Goal: Task Accomplishment & Management: Complete application form

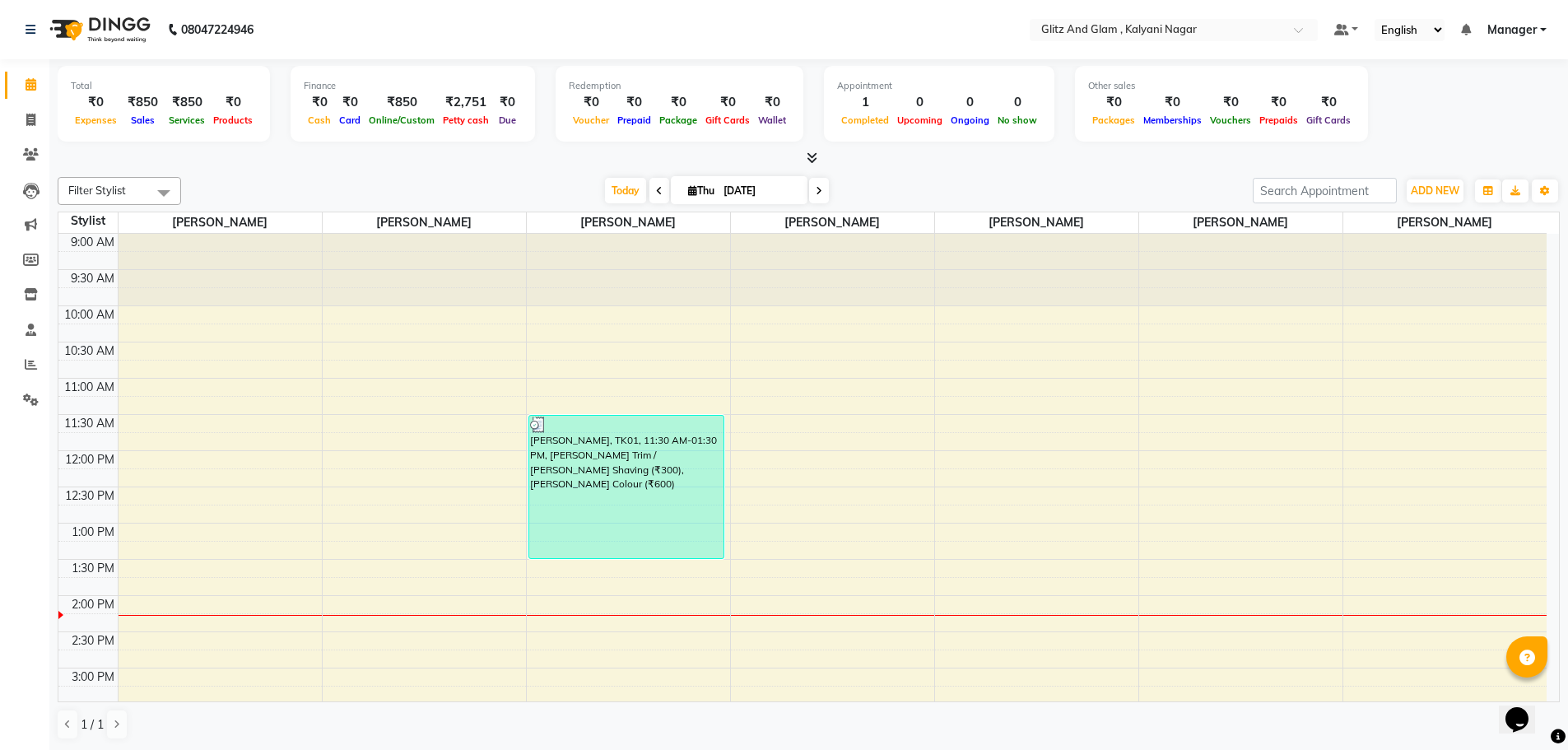
scroll to position [1, 0]
click at [26, 118] on icon at bounding box center [31, 119] width 9 height 12
select select "7347"
select select "service"
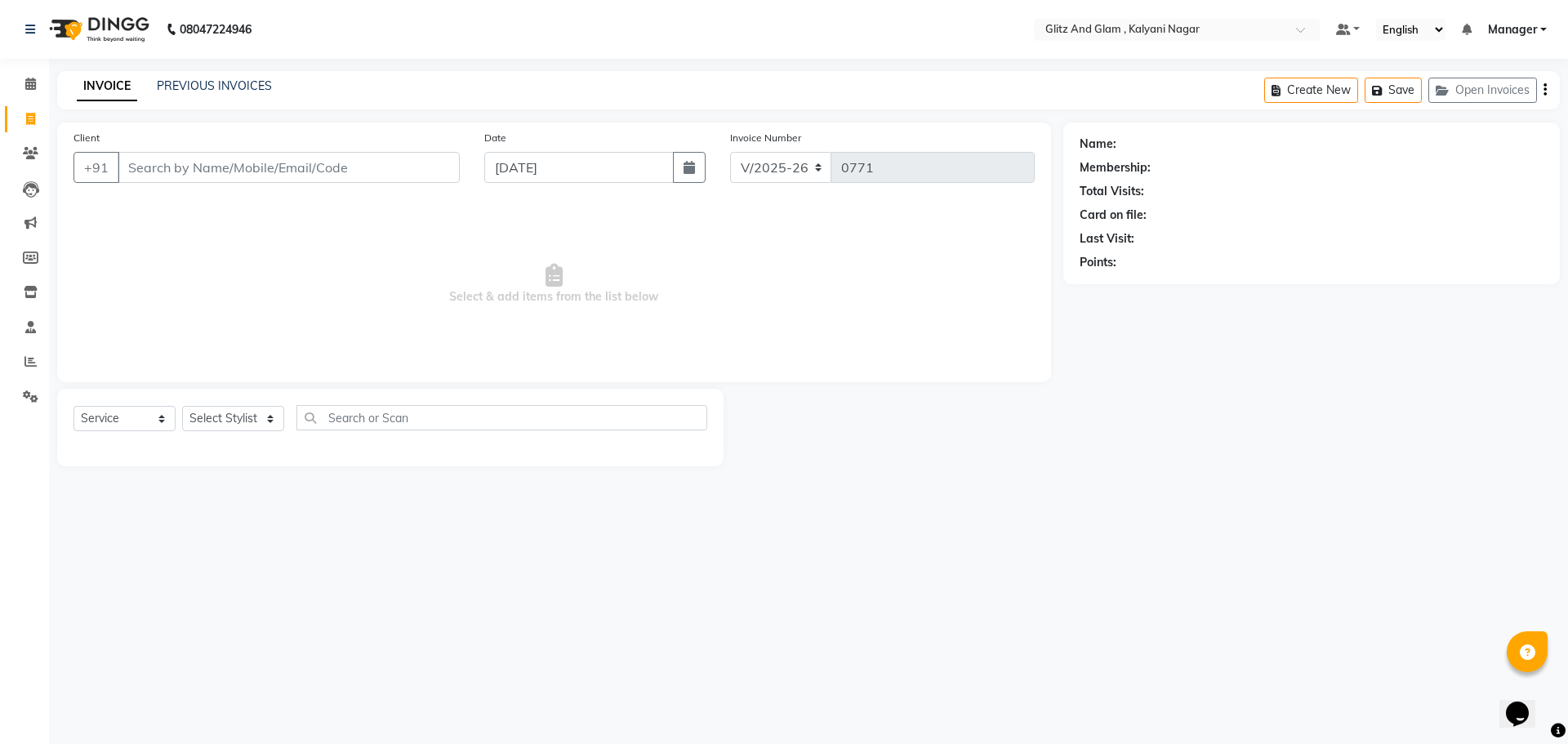
click at [403, 176] on input "Client" at bounding box center [289, 166] width 342 height 31
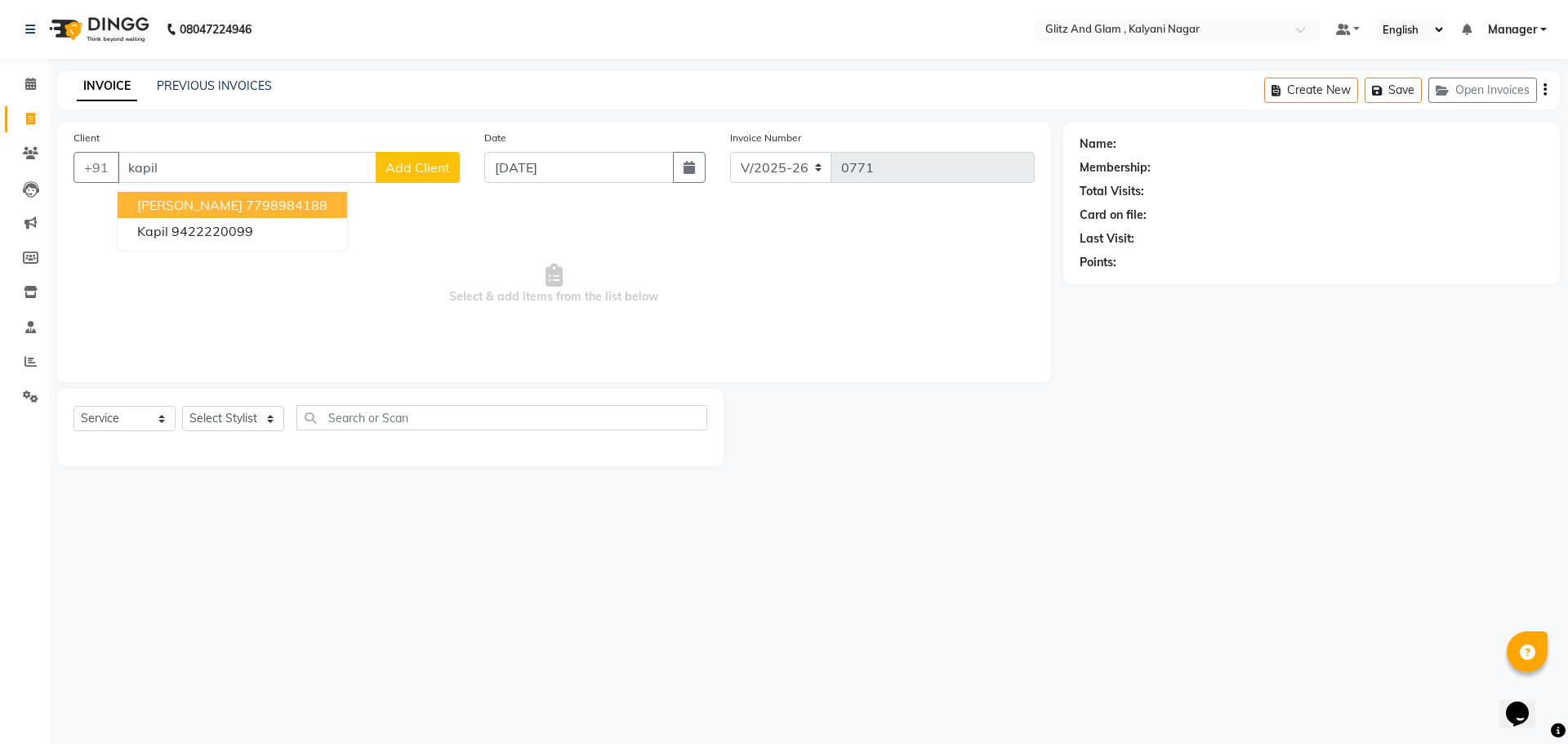
click at [148, 205] on span "[PERSON_NAME]" at bounding box center [190, 204] width 106 height 16
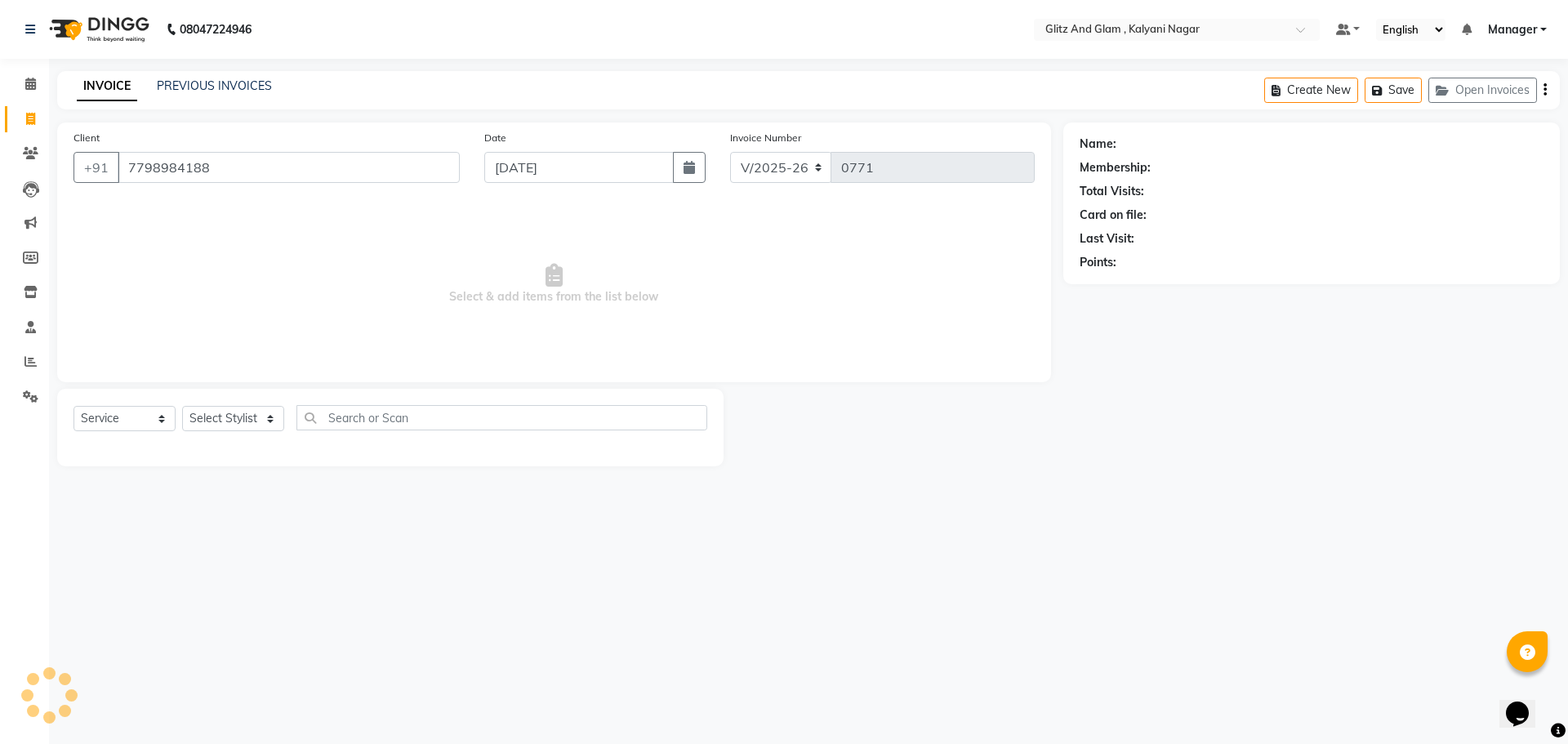
type input "7798984188"
select select "1: Object"
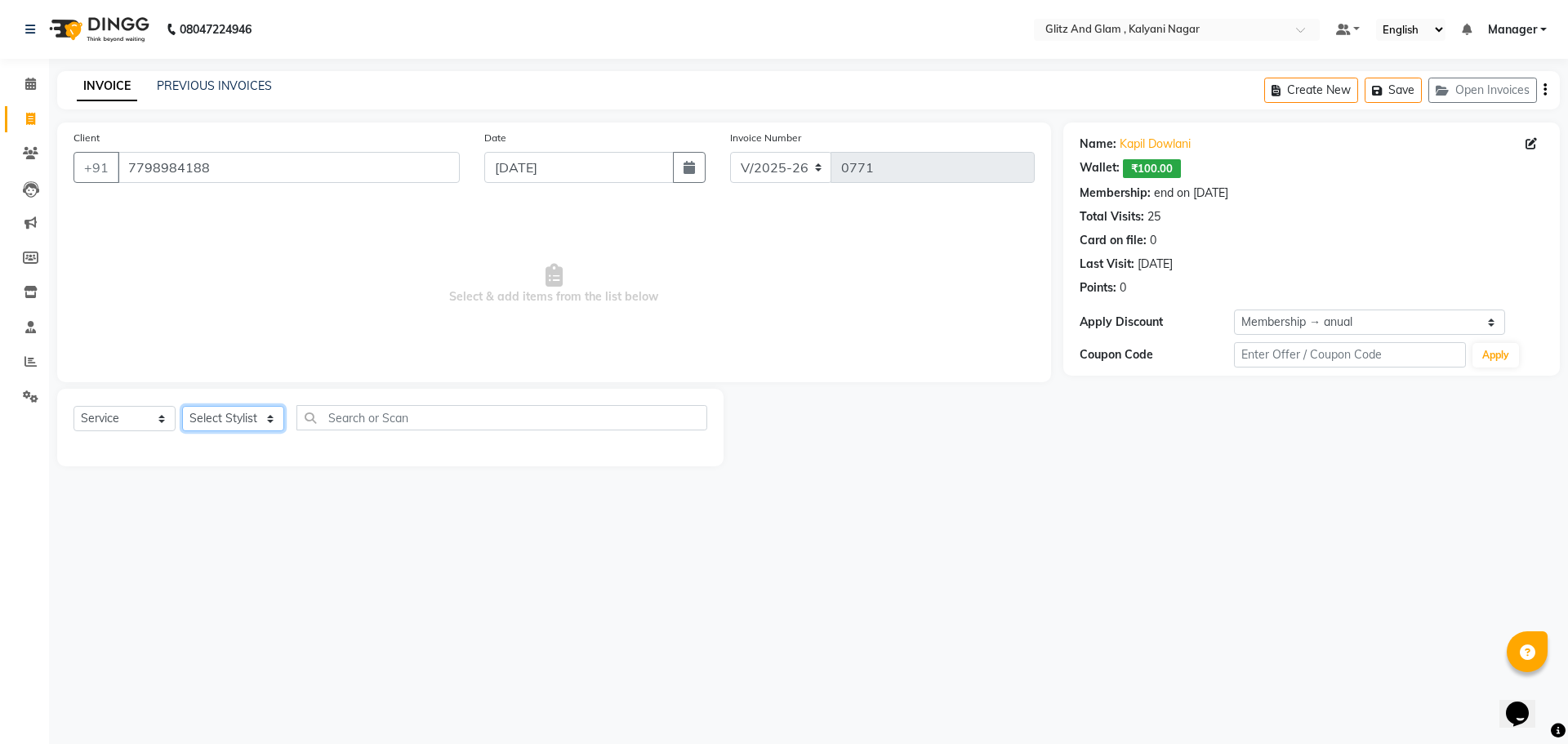
click at [250, 422] on select "Select Stylist [PERSON_NAME] [PERSON_NAME] [PERSON_NAME] [PERSON_NAME] [PERSON_…" at bounding box center [233, 418] width 102 height 25
select select "65897"
click at [182, 406] on select "Select Stylist [PERSON_NAME] [PERSON_NAME] [PERSON_NAME] [PERSON_NAME] [PERSON_…" at bounding box center [233, 418] width 102 height 25
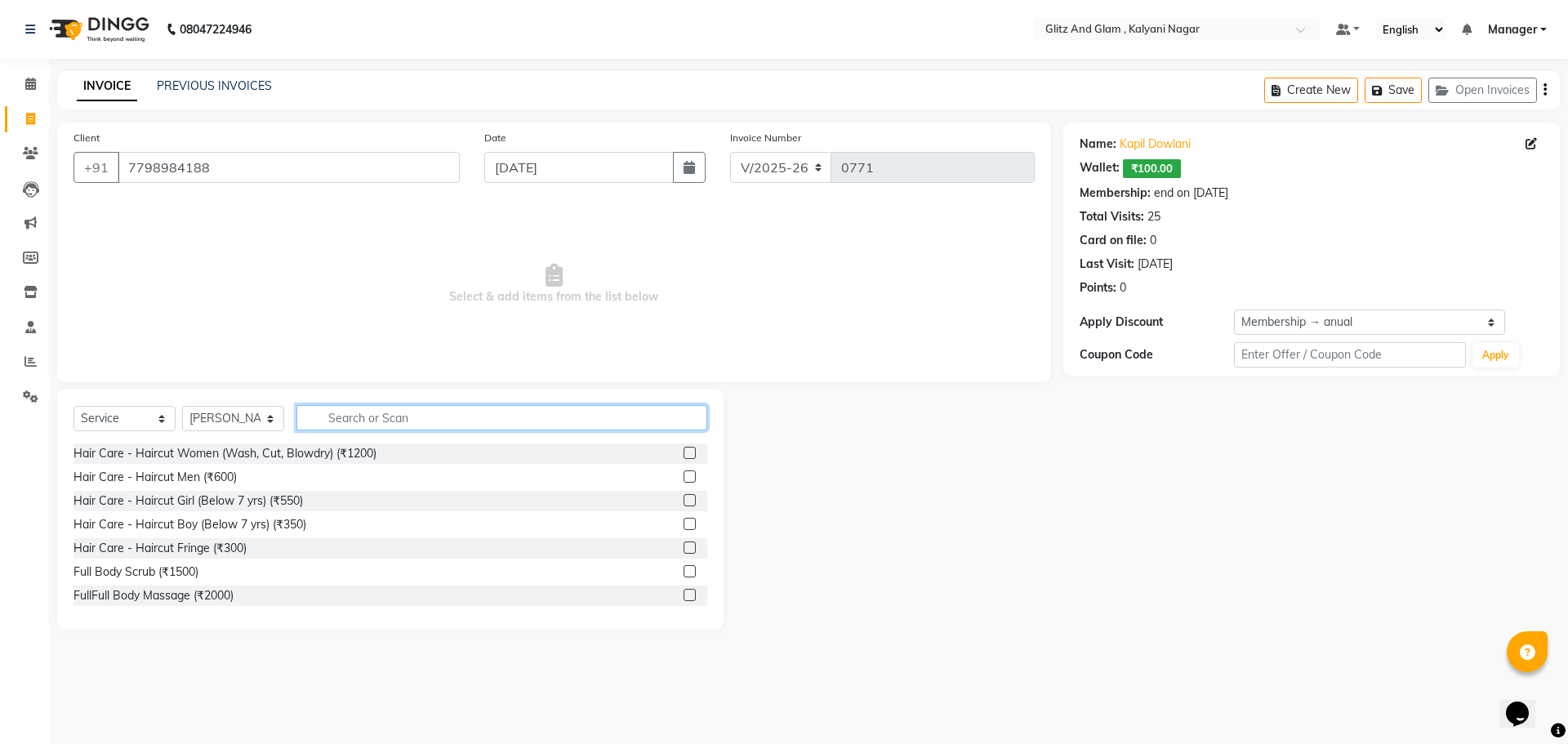
drag, startPoint x: 442, startPoint y: 416, endPoint x: 237, endPoint y: 30, distance: 437.1
click at [442, 393] on div "Select Service Product Membership Package Voucher Prepaid Gift Card Select Styl…" at bounding box center [390, 509] width 667 height 241
click at [431, 416] on input "text" at bounding box center [501, 417] width 410 height 25
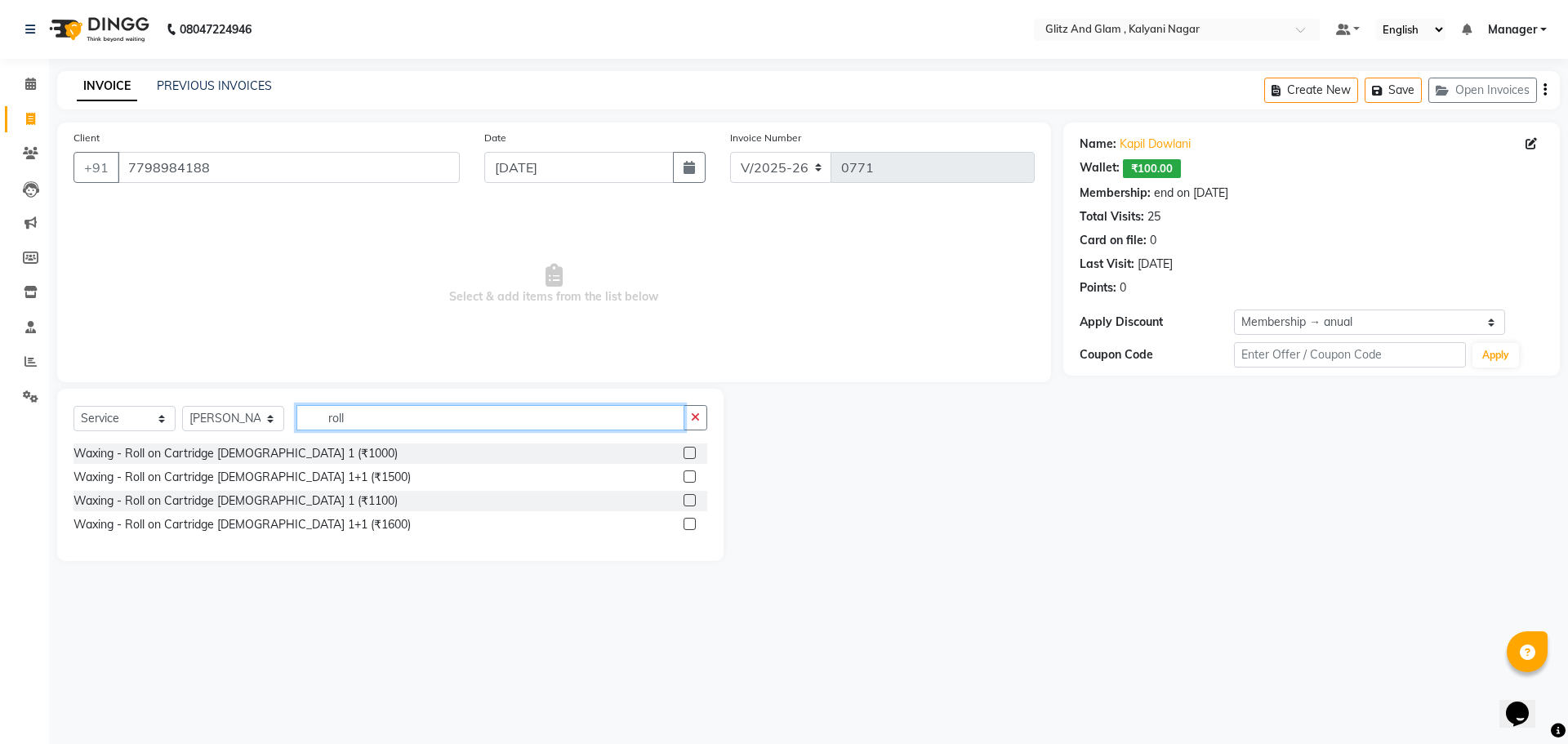
type input "roll"
click at [691, 451] on label at bounding box center [689, 452] width 12 height 12
click at [691, 451] on input "checkbox" at bounding box center [688, 453] width 10 height 10
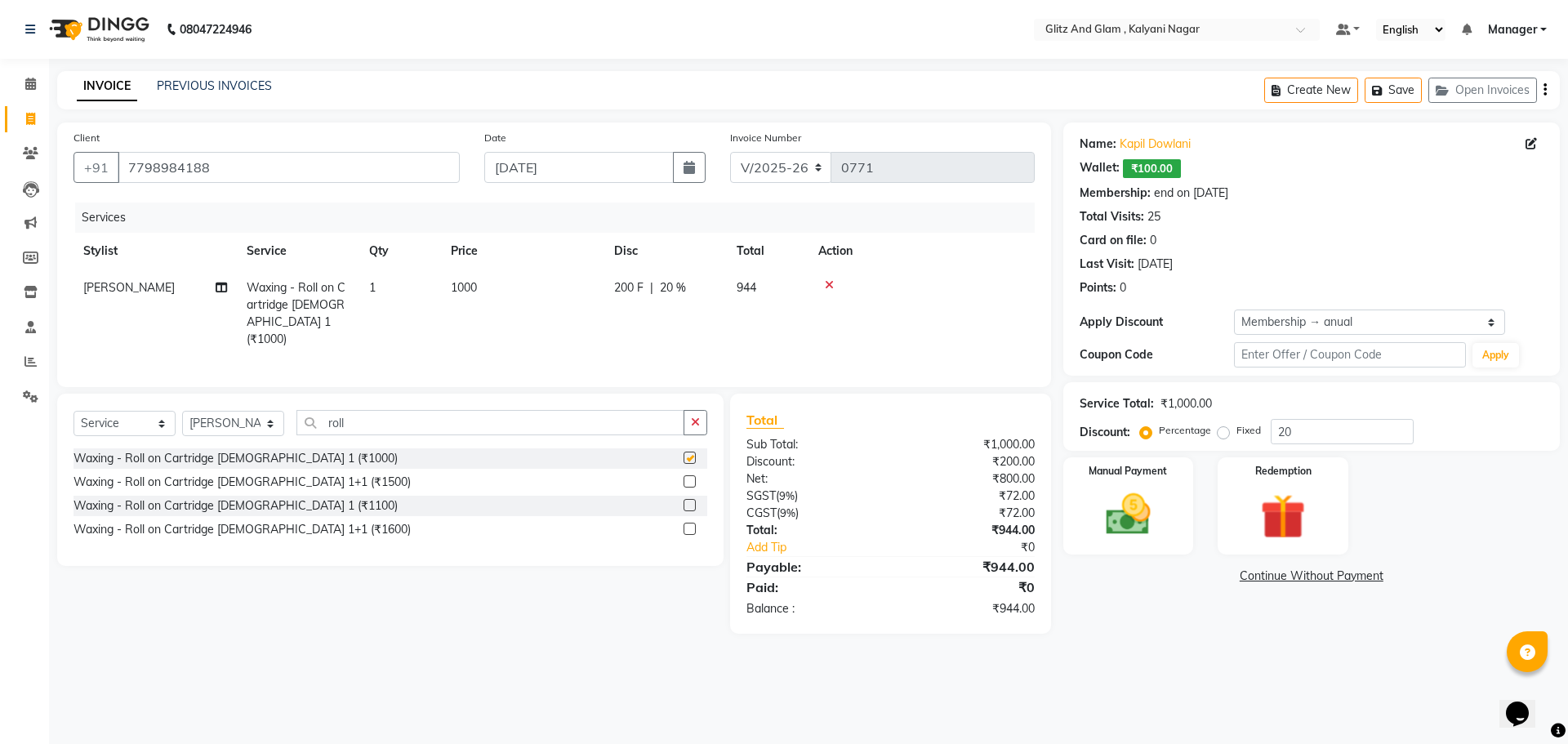
checkbox input "false"
click at [410, 427] on input "roll" at bounding box center [490, 422] width 388 height 25
type input "r"
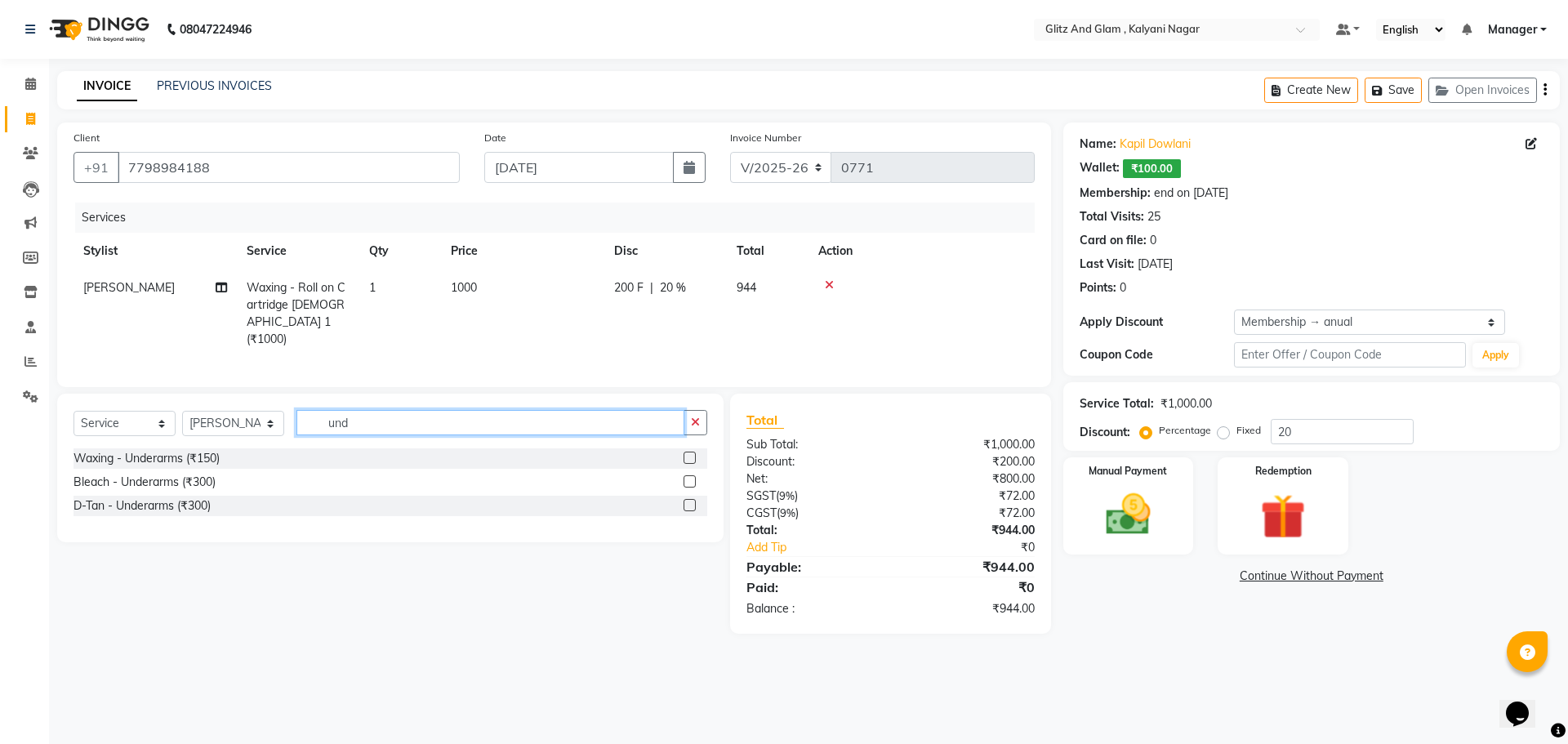
type input "und"
click at [690, 451] on label at bounding box center [689, 457] width 12 height 12
click at [690, 453] on input "checkbox" at bounding box center [688, 458] width 10 height 10
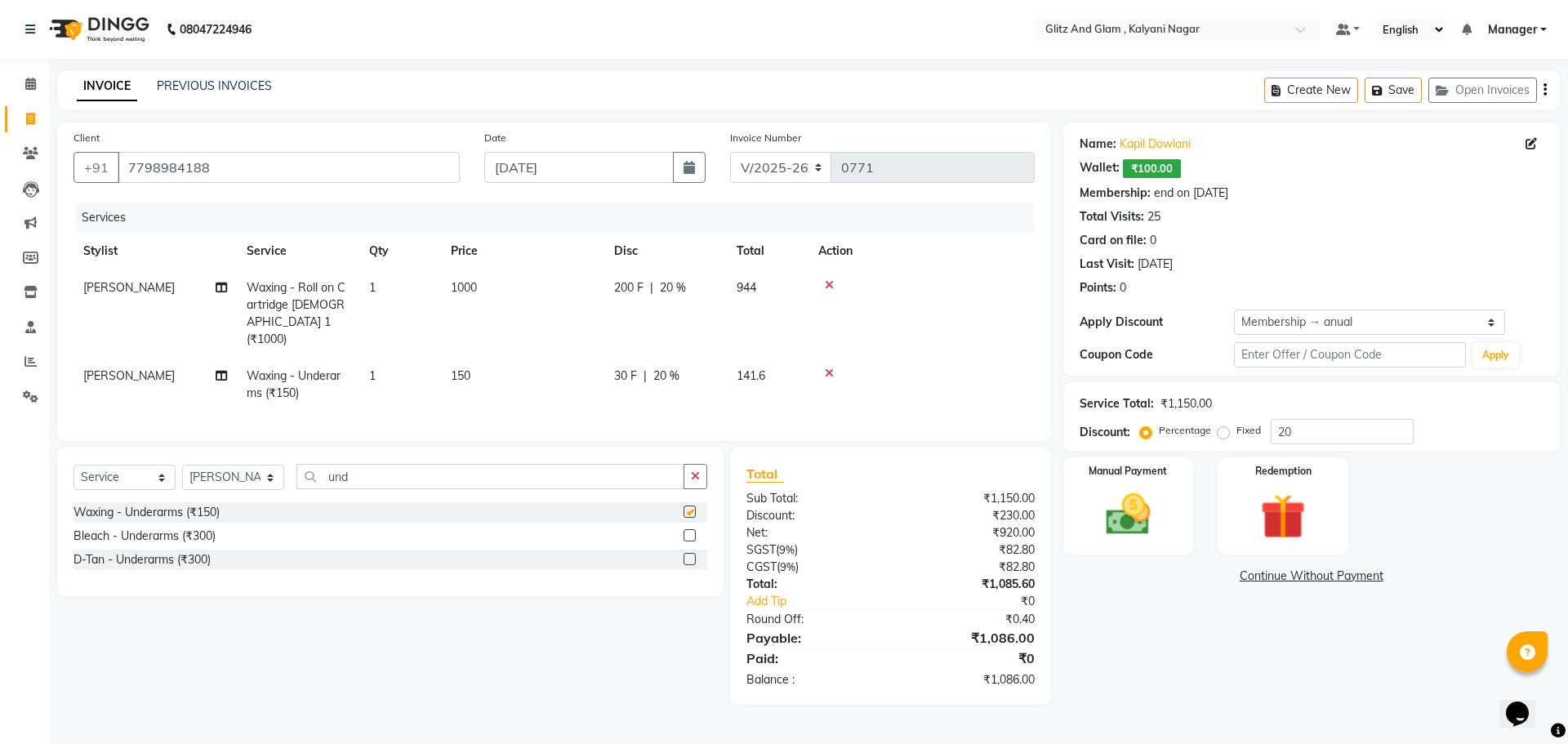
checkbox input "false"
click at [1158, 531] on img at bounding box center [1128, 514] width 76 height 54
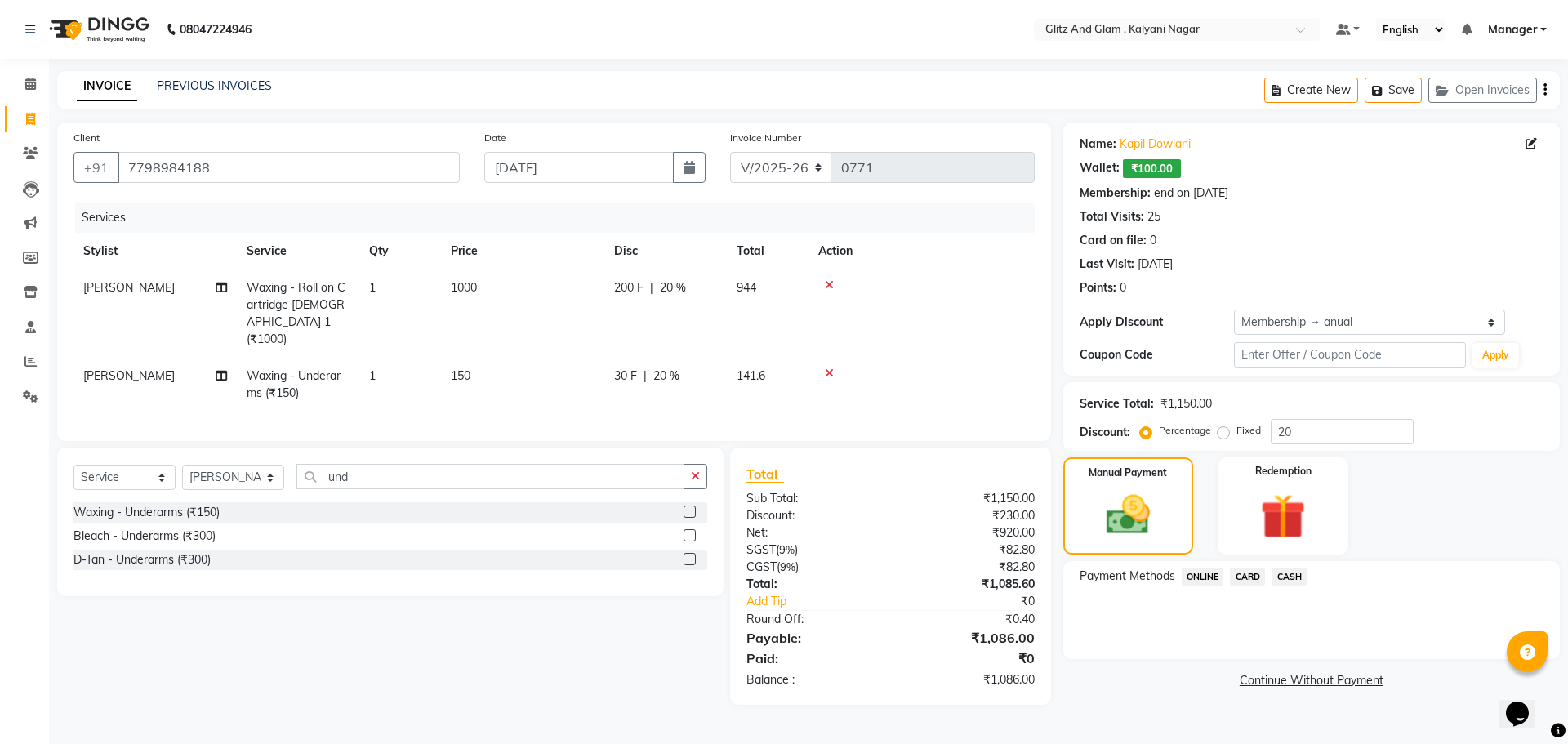
click at [1292, 578] on span "CASH" at bounding box center [1289, 577] width 36 height 19
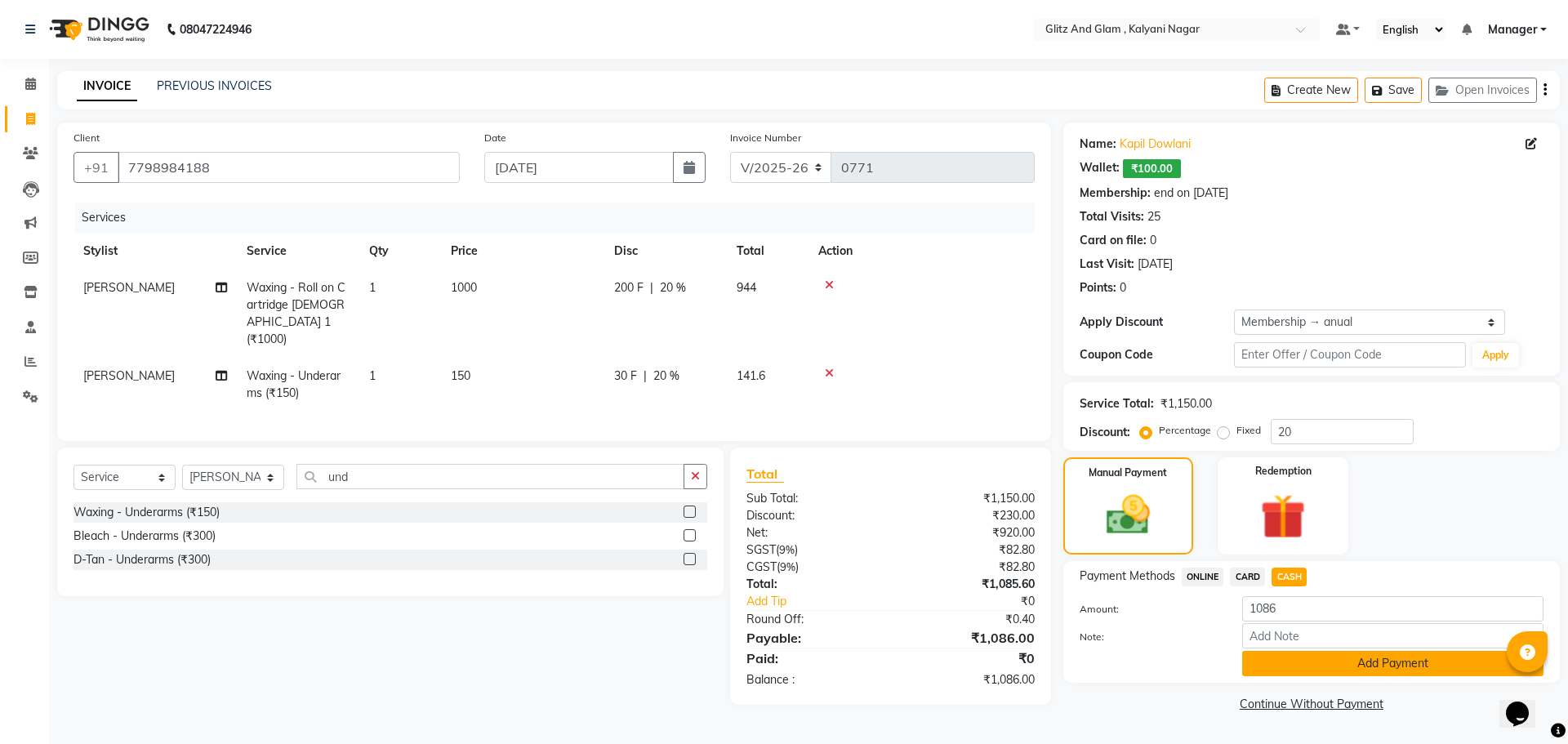
click at [1283, 657] on button "Add Payment" at bounding box center [1392, 663] width 301 height 25
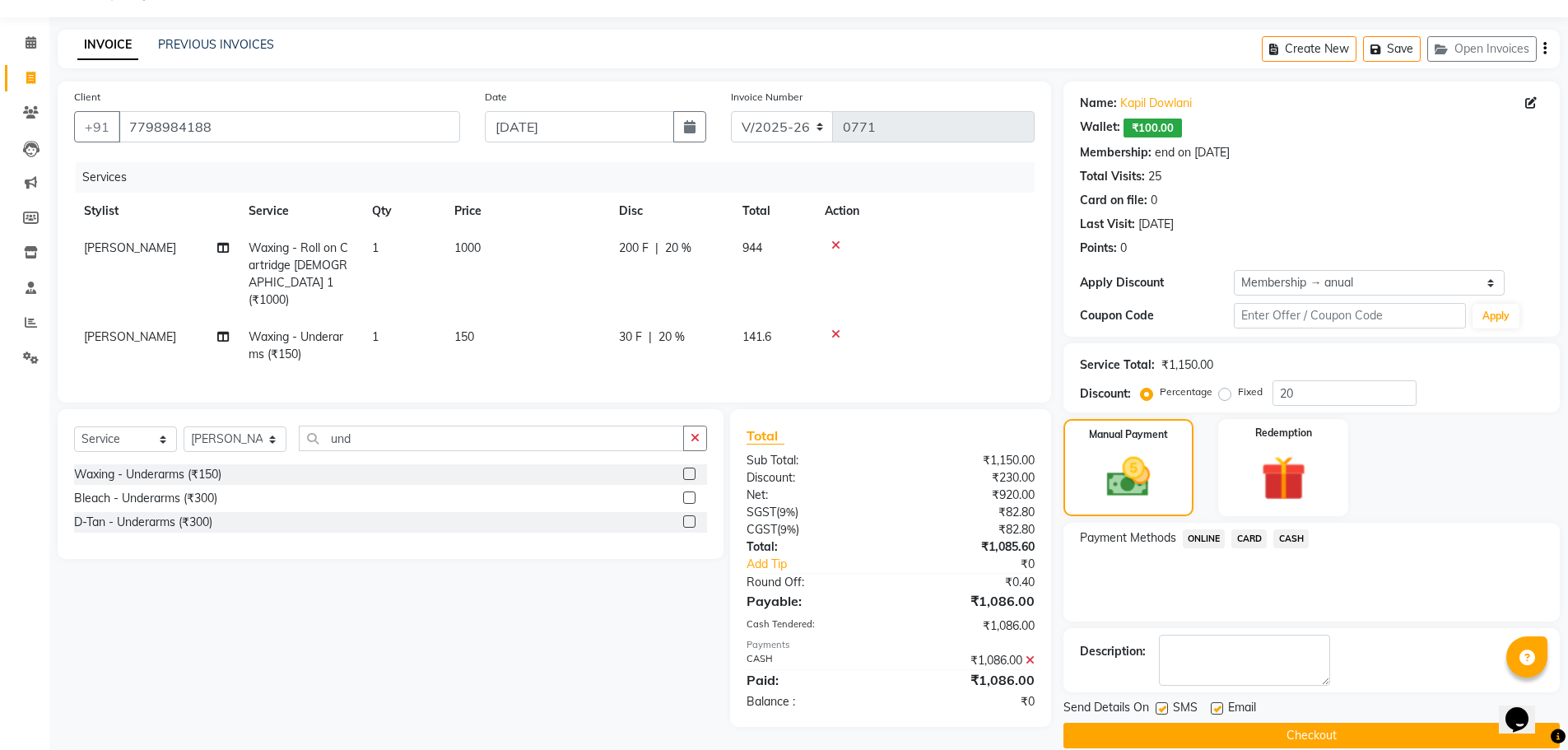
scroll to position [65, 0]
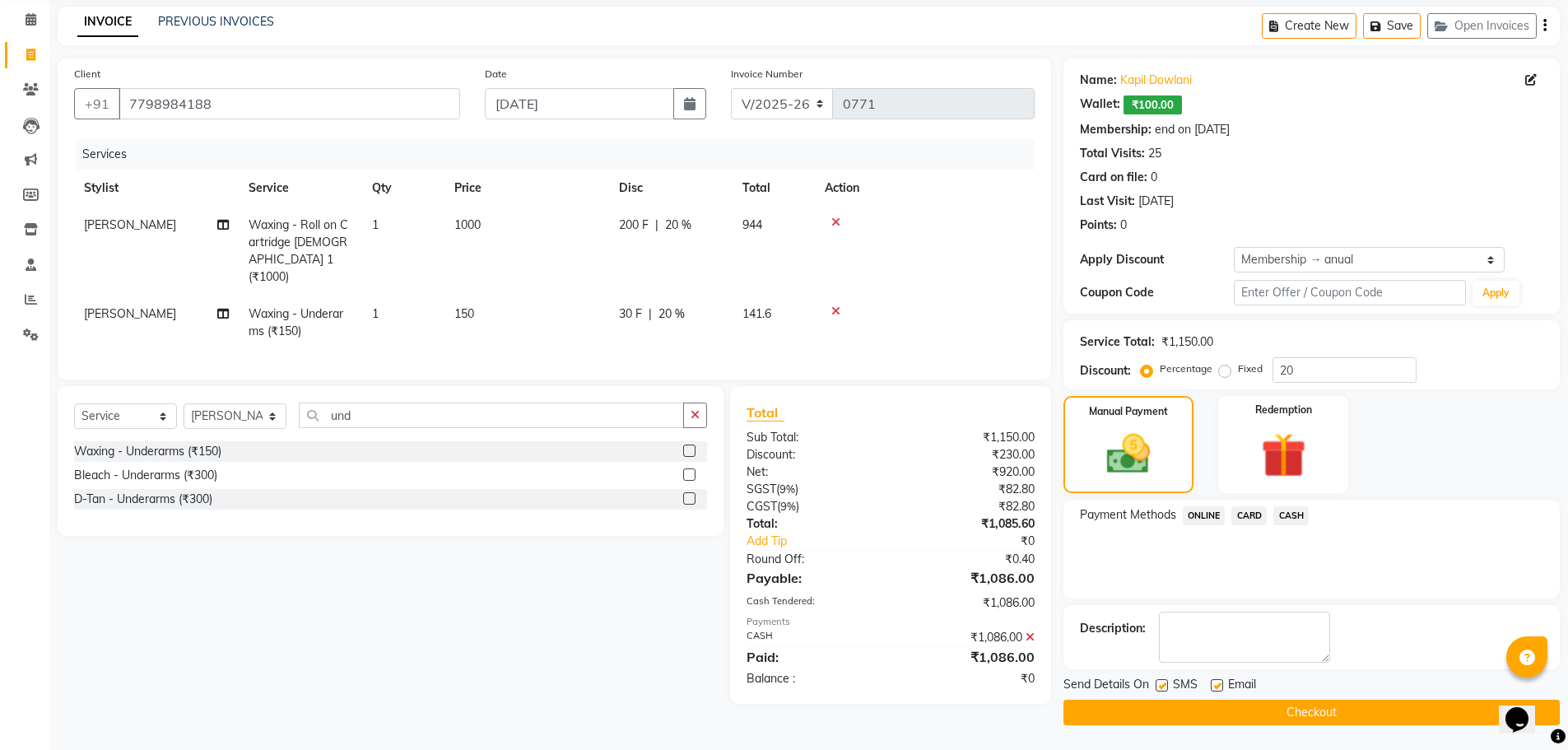
click at [501, 216] on td "1000" at bounding box center [527, 251] width 165 height 89
select select "65897"
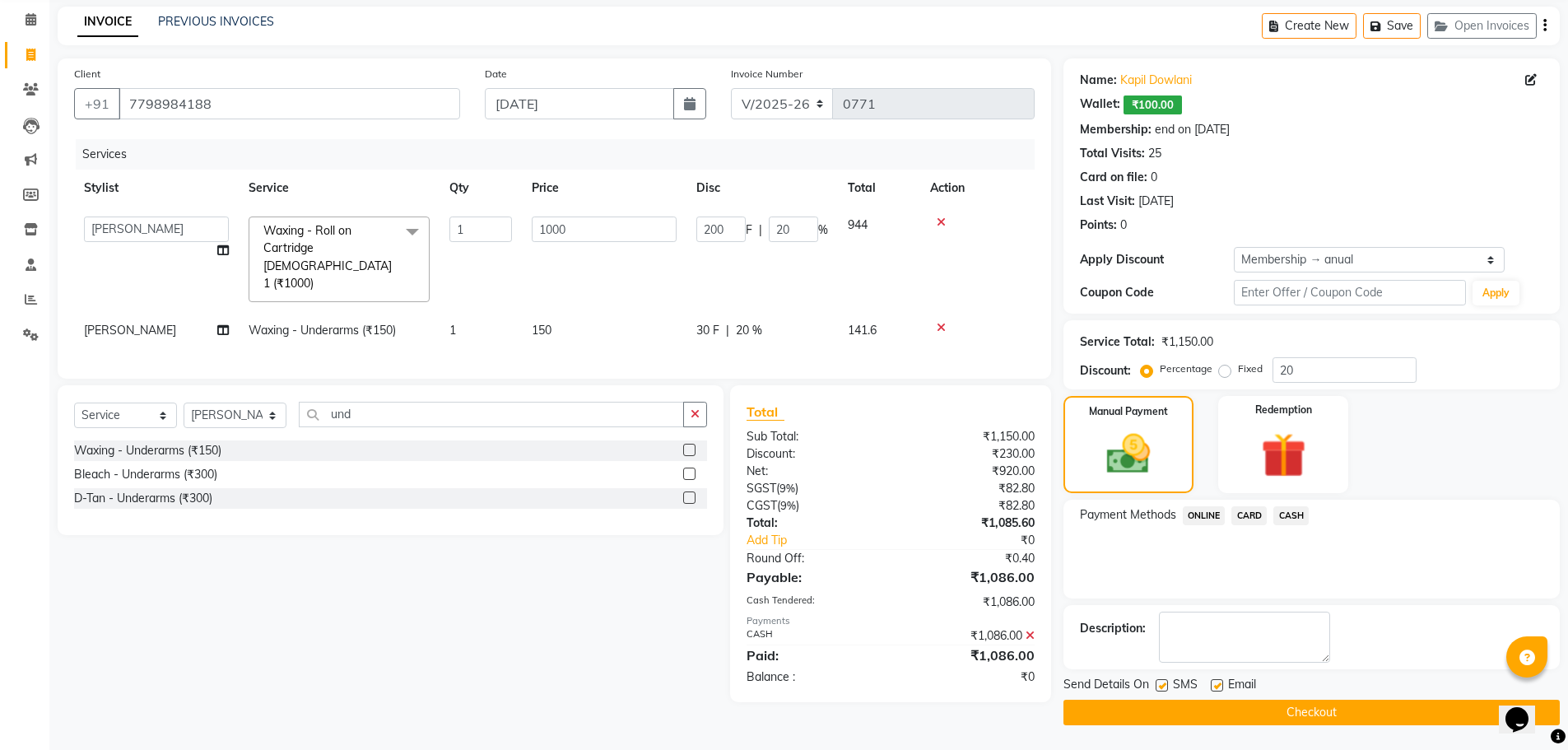
click at [1267, 720] on button "Checkout" at bounding box center [1311, 711] width 497 height 25
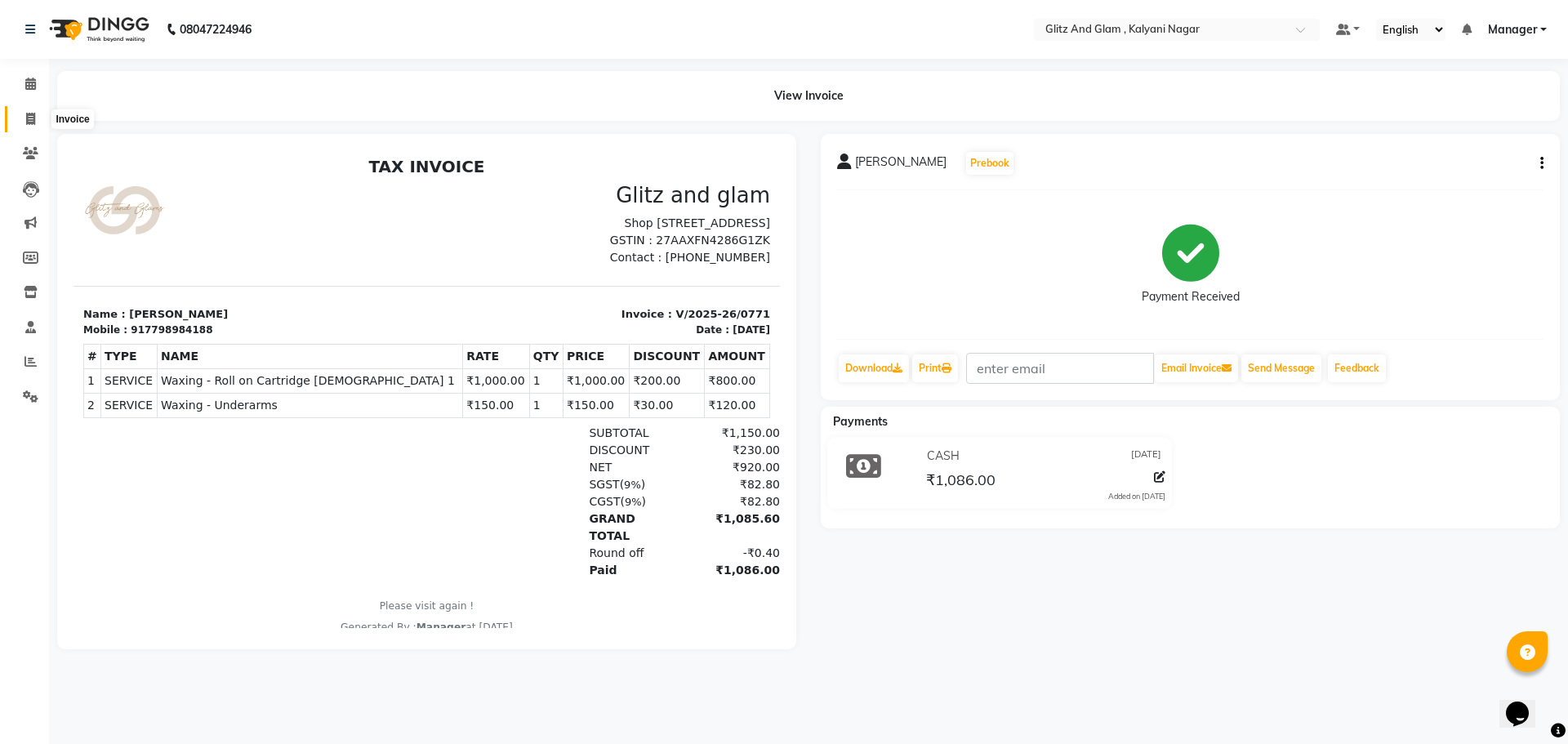
click at [29, 117] on icon at bounding box center [31, 119] width 9 height 12
select select "7347"
select select "service"
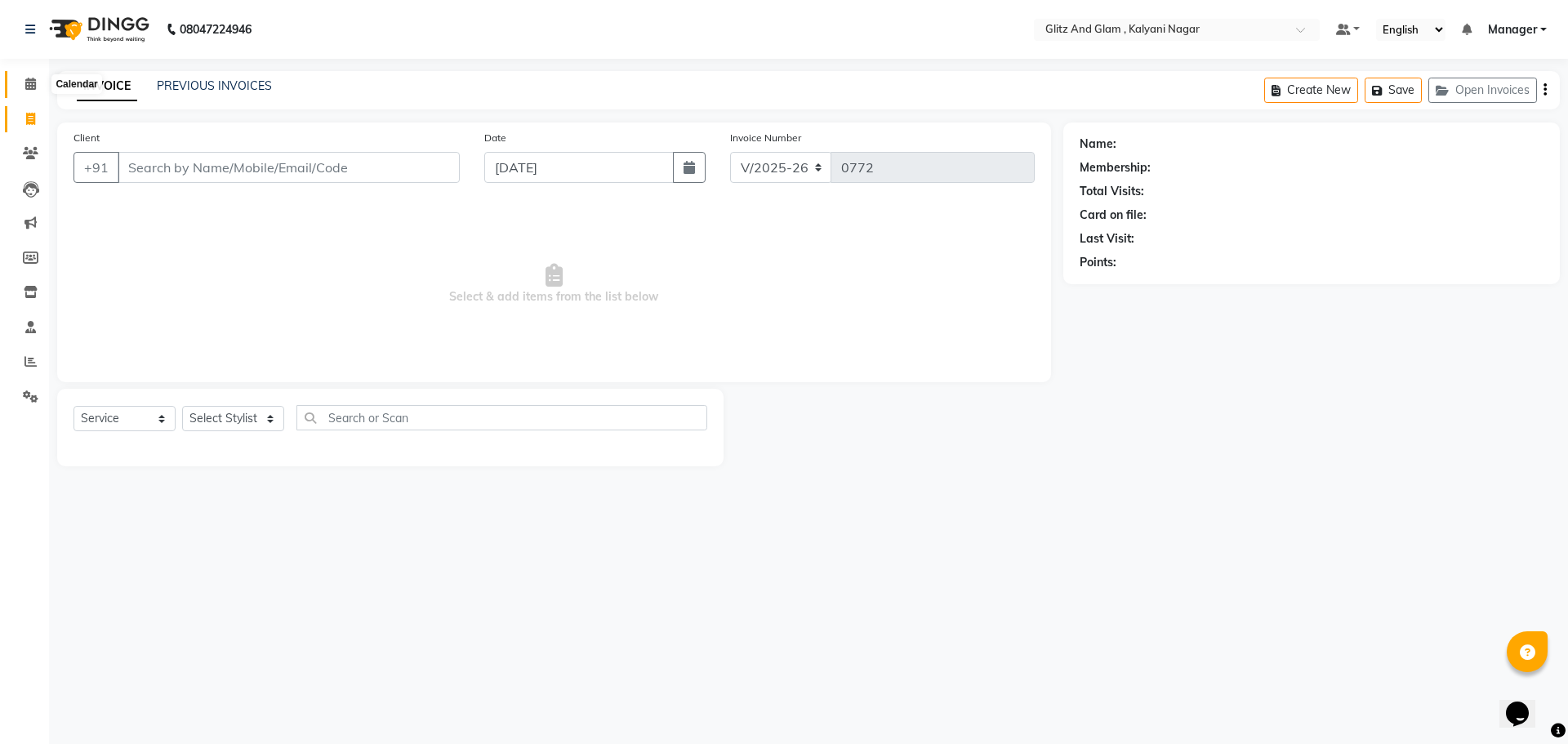
click at [31, 78] on icon at bounding box center [30, 83] width 10 height 12
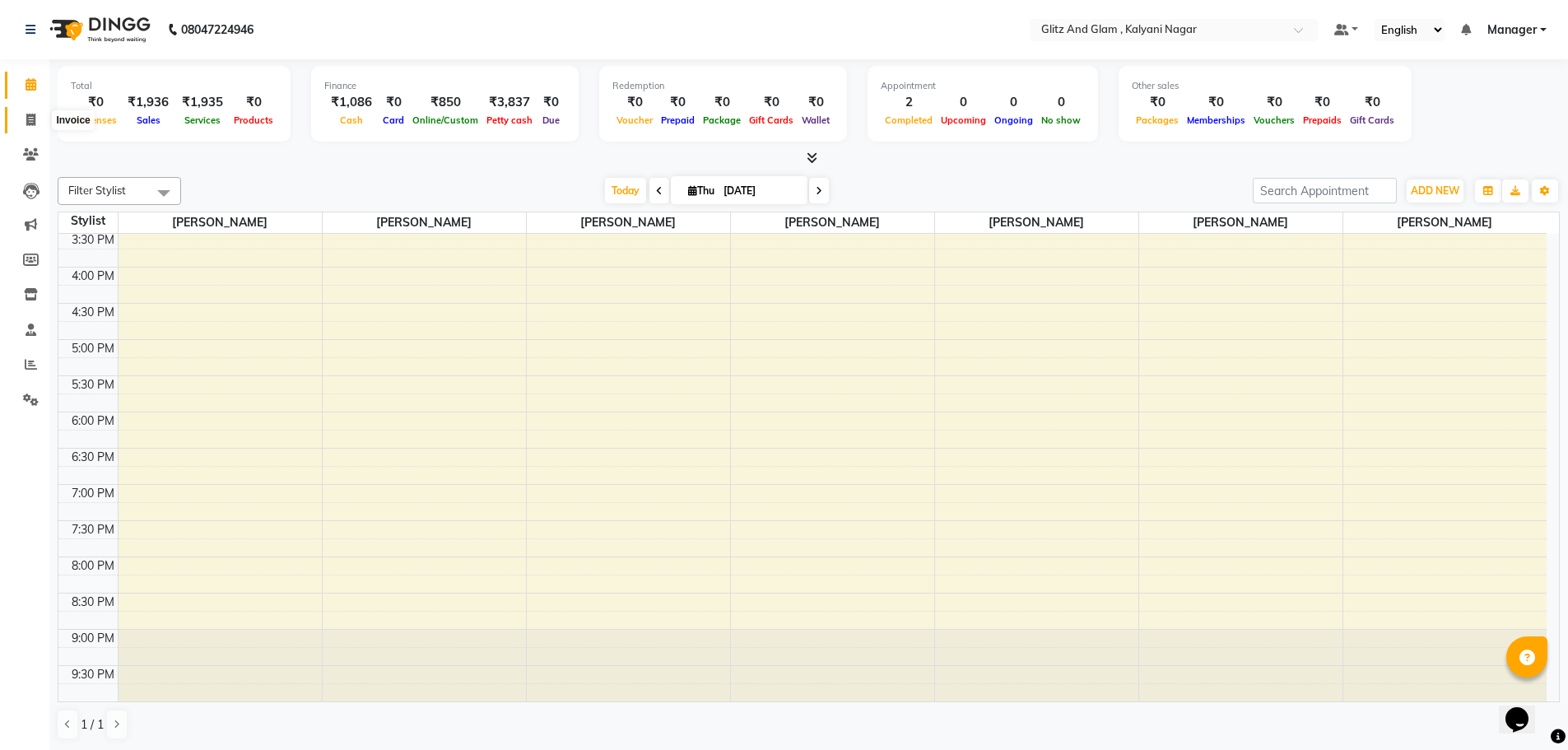
click at [36, 114] on icon at bounding box center [31, 120] width 9 height 12
select select "7347"
select select "service"
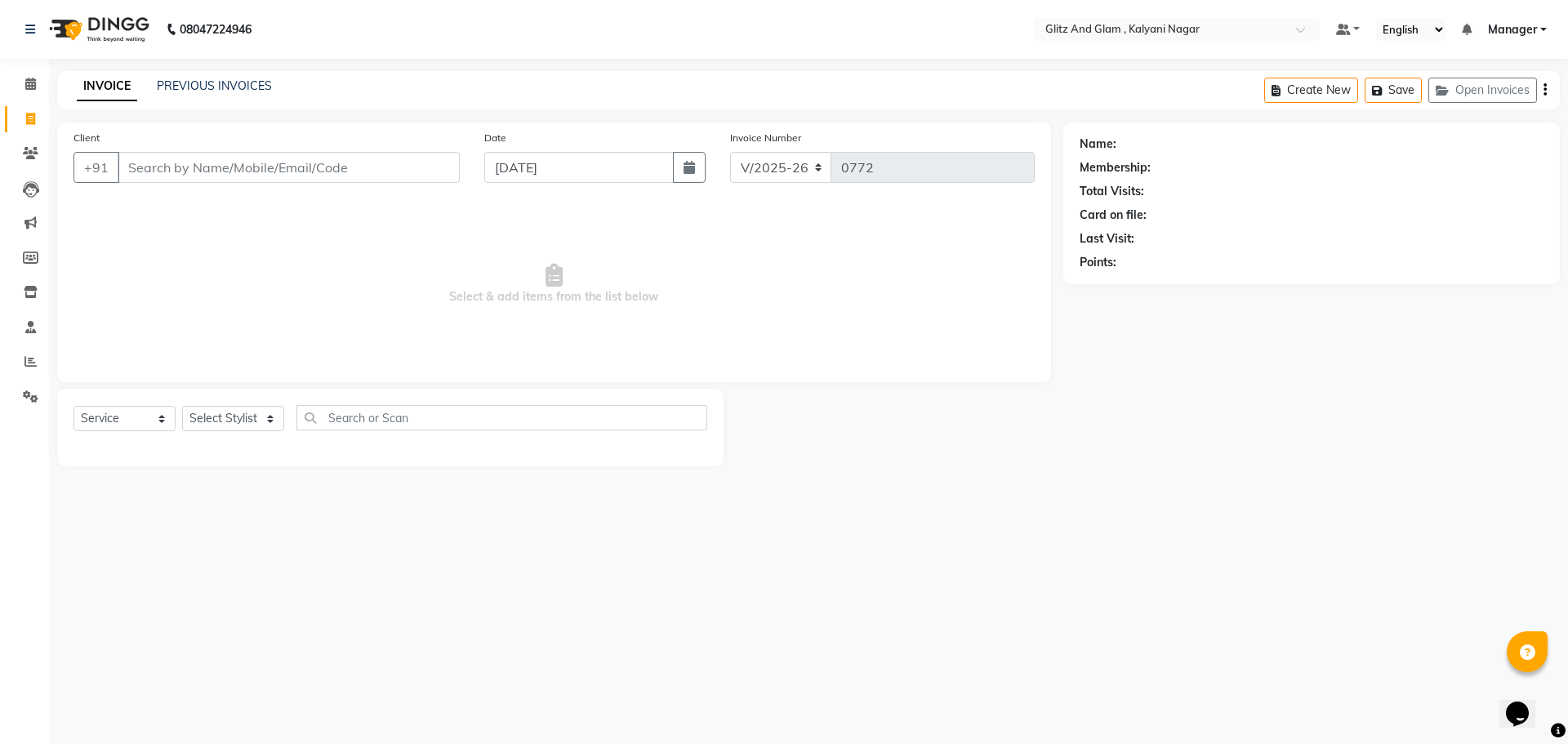
click at [271, 165] on input "Client" at bounding box center [289, 166] width 342 height 31
click at [267, 181] on input "Client" at bounding box center [289, 166] width 342 height 31
click at [252, 413] on select "Select Stylist [PERSON_NAME] [PERSON_NAME] [PERSON_NAME] [PERSON_NAME] [PERSON_…" at bounding box center [233, 418] width 102 height 25
select select "65893"
click at [182, 406] on select "Select Stylist [PERSON_NAME] [PERSON_NAME] [PERSON_NAME] [PERSON_NAME] [PERSON_…" at bounding box center [233, 418] width 102 height 25
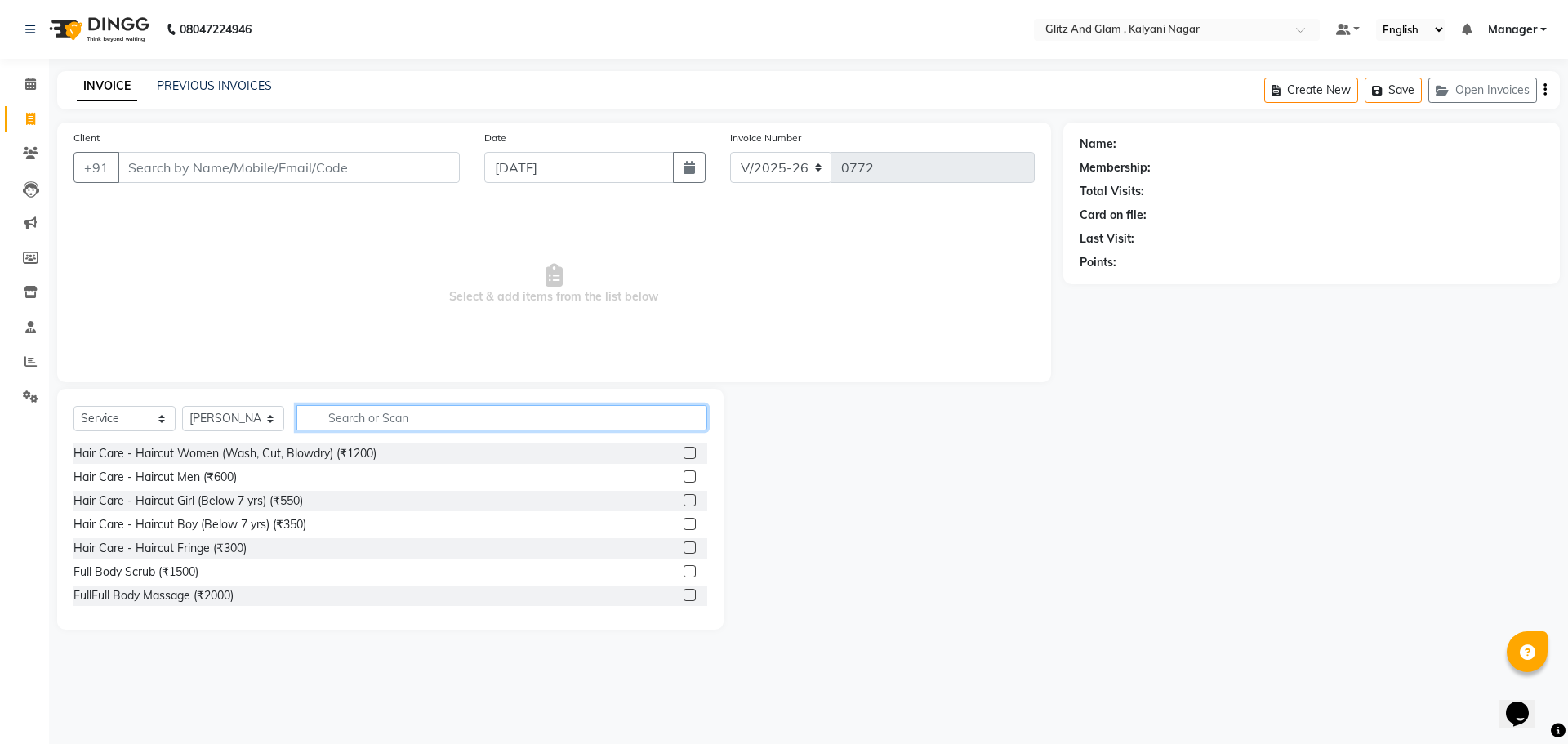
click at [396, 422] on input "text" at bounding box center [501, 417] width 410 height 25
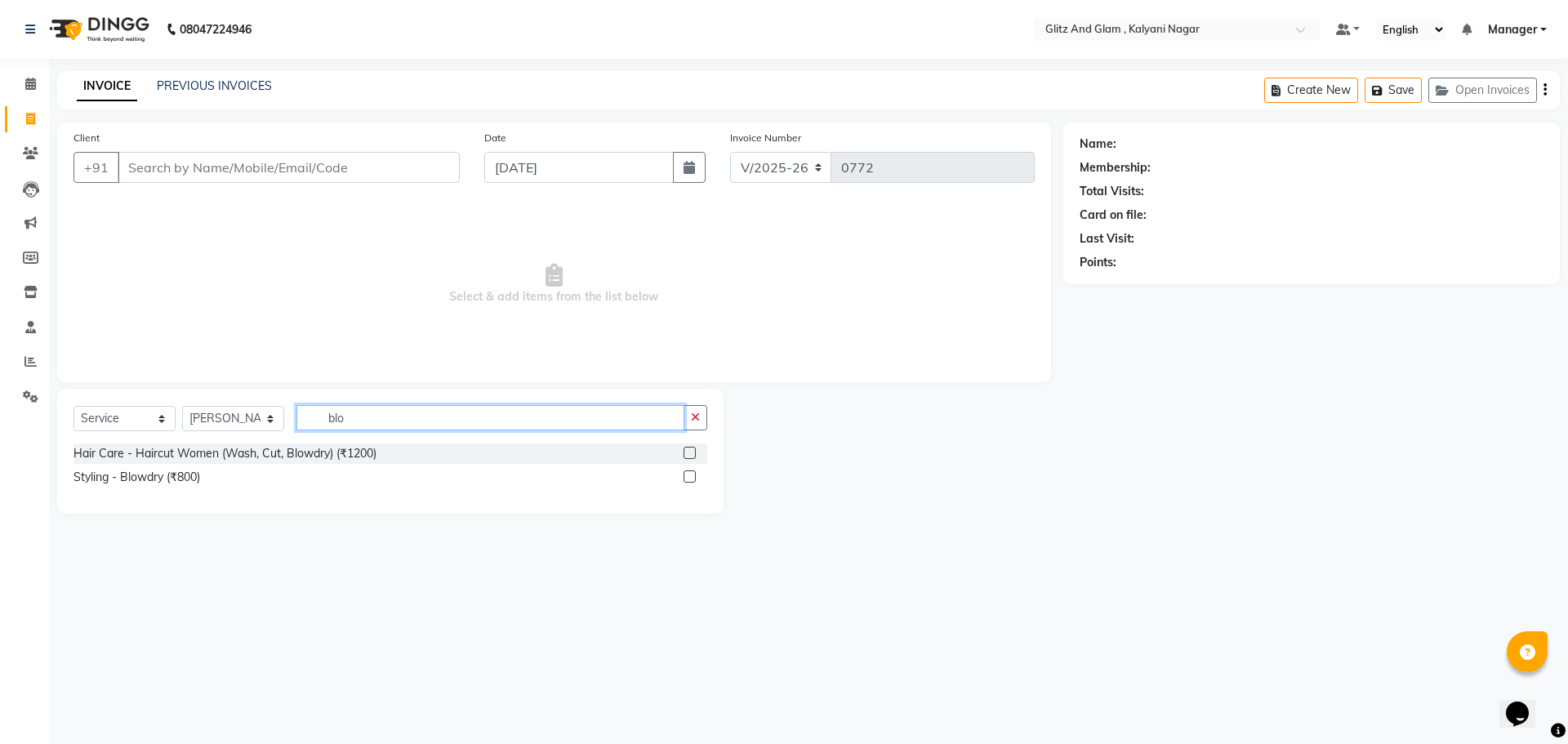
type input "blo"
click at [687, 475] on label at bounding box center [689, 476] width 12 height 12
click at [687, 475] on input "checkbox" at bounding box center [688, 477] width 10 height 10
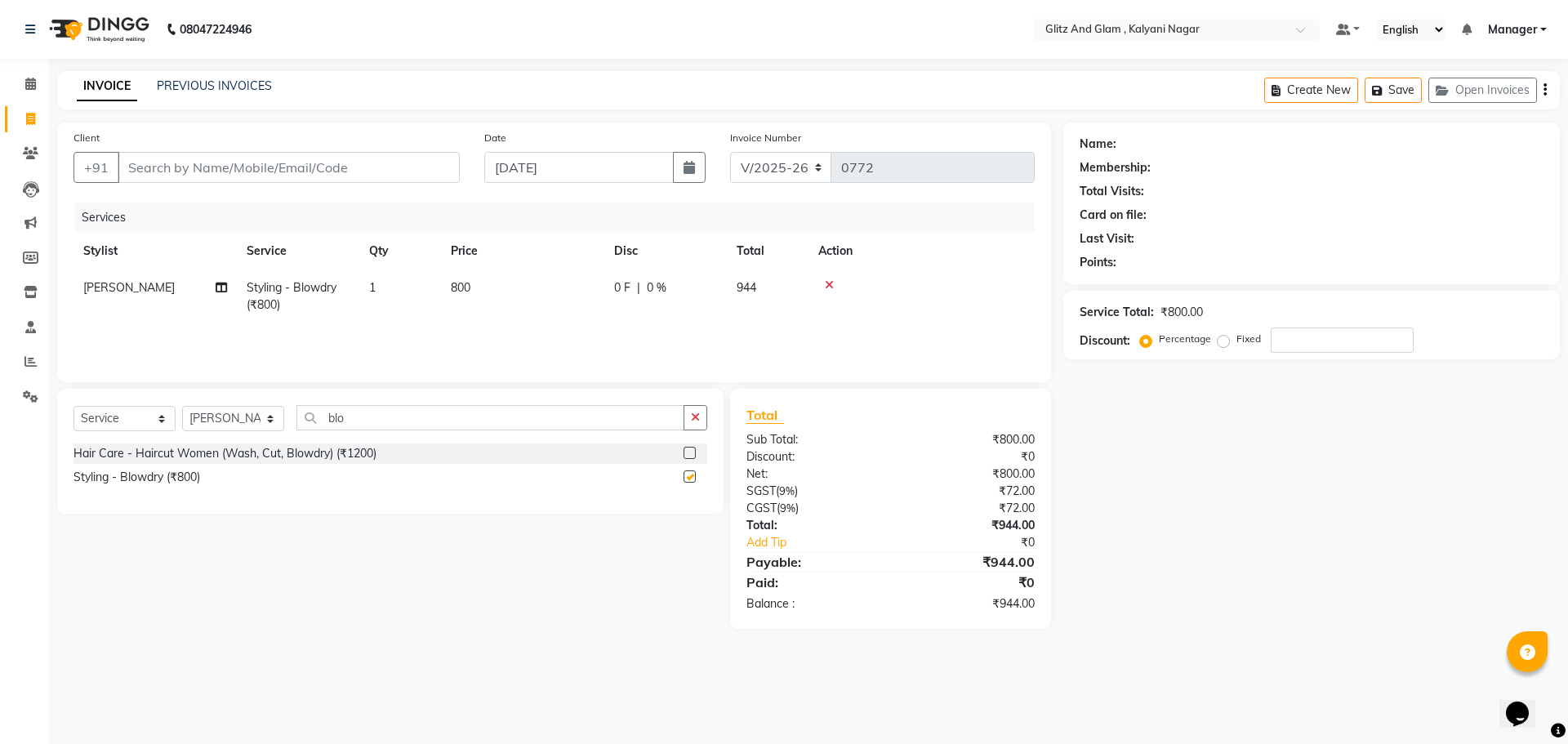
checkbox input "false"
drag, startPoint x: 687, startPoint y: 439, endPoint x: 0, endPoint y: 782, distance: 767.9
drag, startPoint x: 0, startPoint y: 782, endPoint x: 367, endPoint y: 154, distance: 727.4
click at [367, 154] on input "Client" at bounding box center [289, 166] width 342 height 31
type input "9"
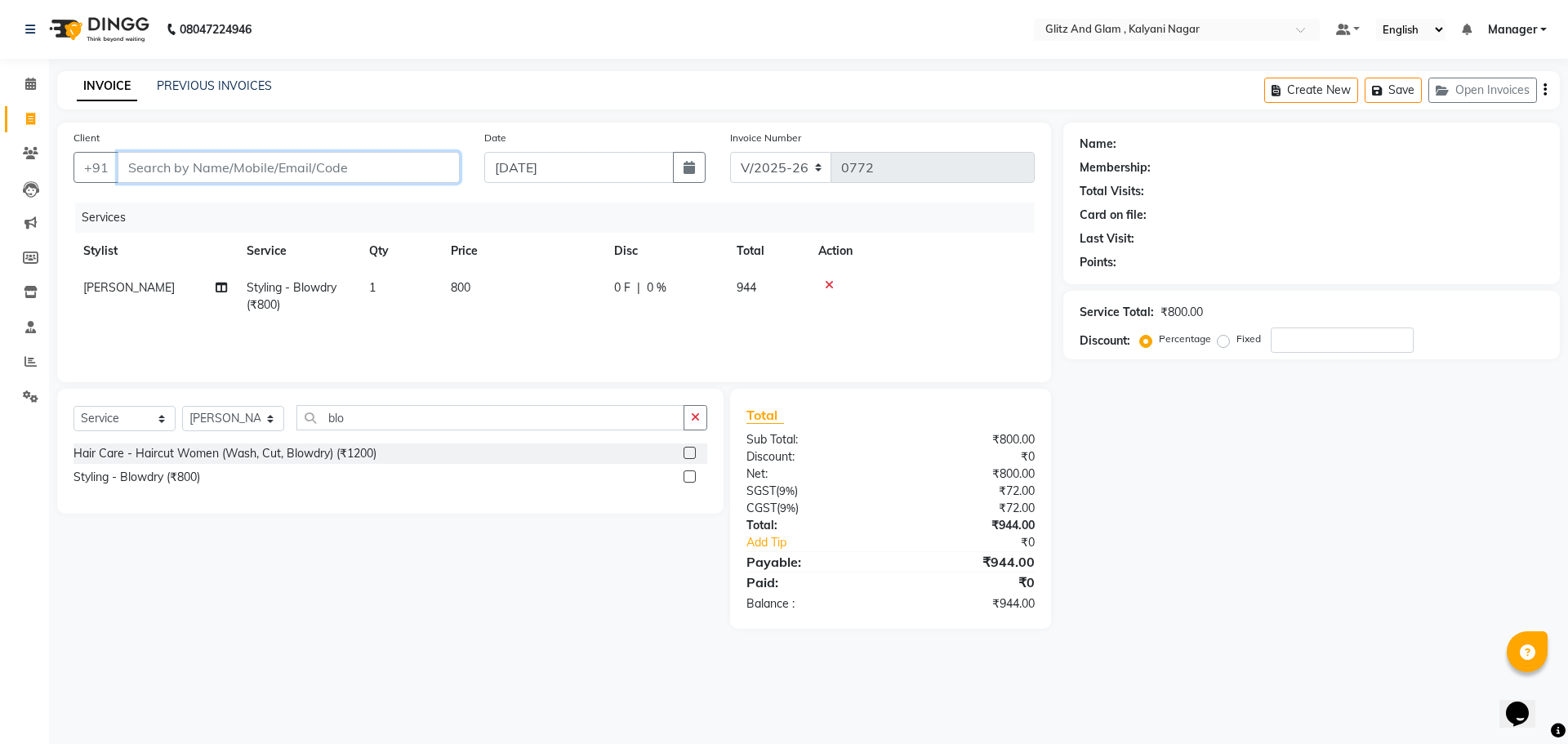
type input "0"
type input "9075381119"
click at [403, 173] on span "Add Client" at bounding box center [417, 166] width 65 height 16
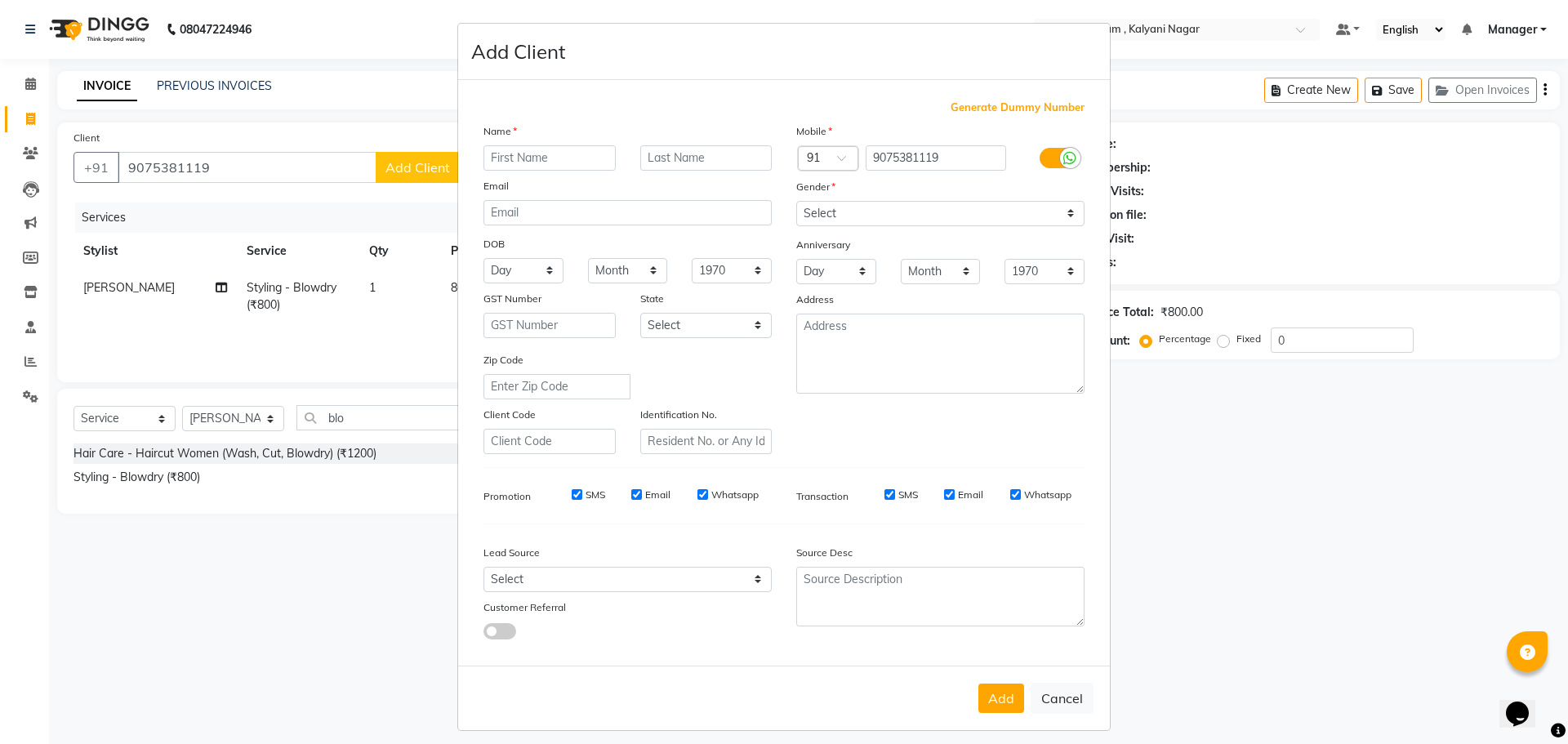
click at [511, 155] on input "text" at bounding box center [549, 157] width 132 height 25
type input "rohini"
click at [743, 160] on input "text" at bounding box center [706, 157] width 132 height 25
type input "k"
type input "musle"
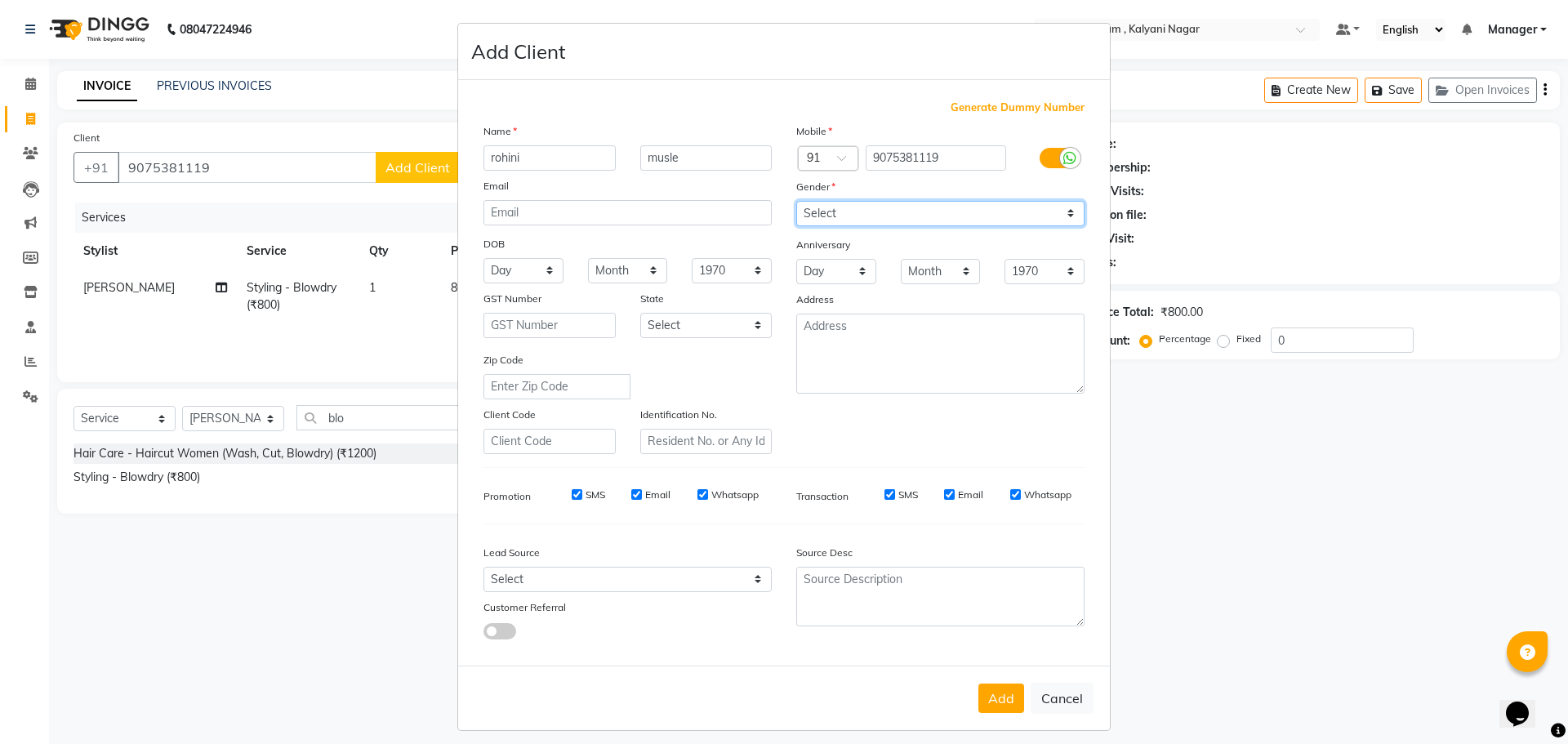
click at [807, 214] on select "Select [DEMOGRAPHIC_DATA] [DEMOGRAPHIC_DATA] Other Prefer Not To Say" at bounding box center [941, 213] width 288 height 25
select select "[DEMOGRAPHIC_DATA]"
click at [797, 201] on select "Select [DEMOGRAPHIC_DATA] [DEMOGRAPHIC_DATA] Other Prefer Not To Say" at bounding box center [941, 213] width 288 height 25
click at [999, 704] on button "Add" at bounding box center [1000, 697] width 46 height 29
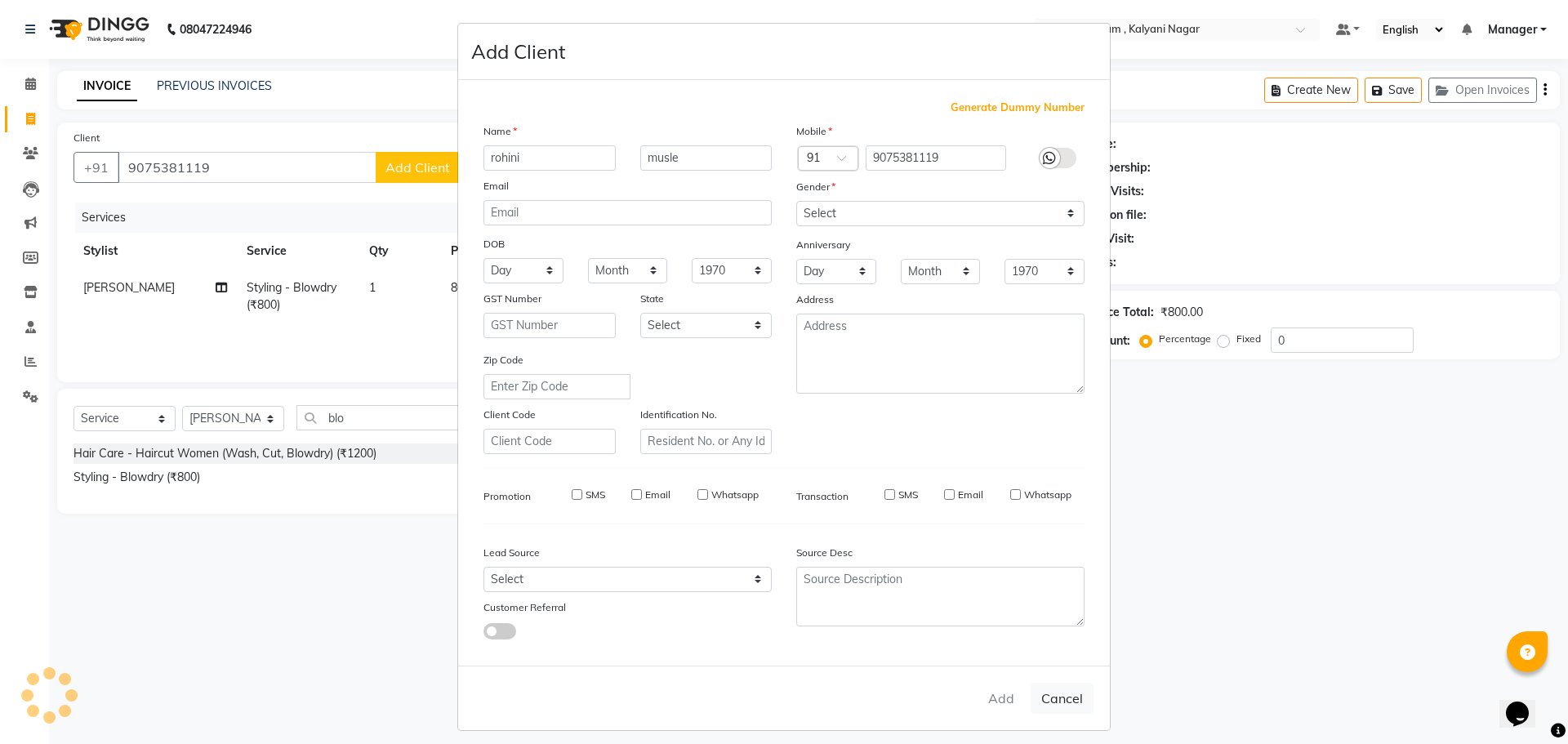
select select
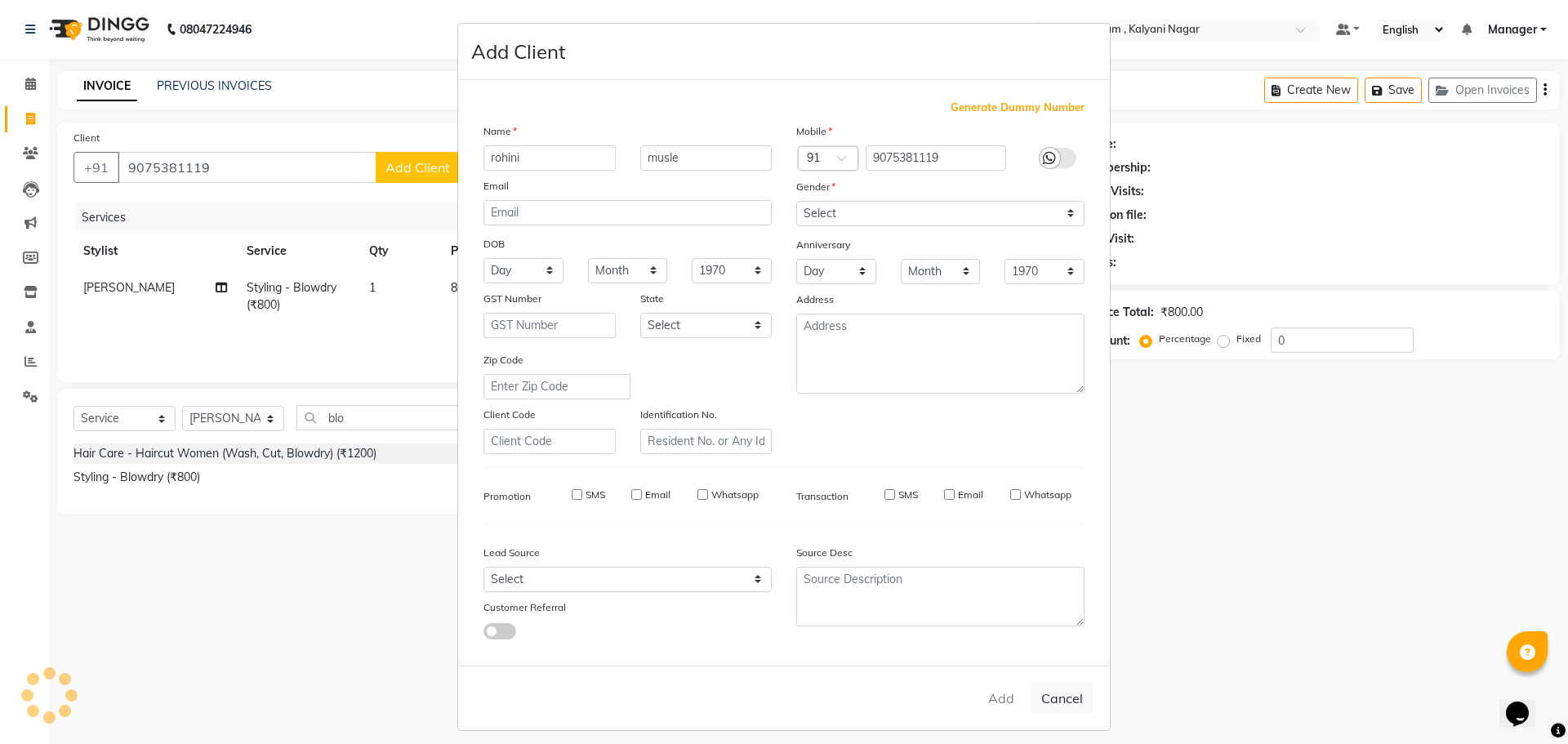
select select
checkbox input "false"
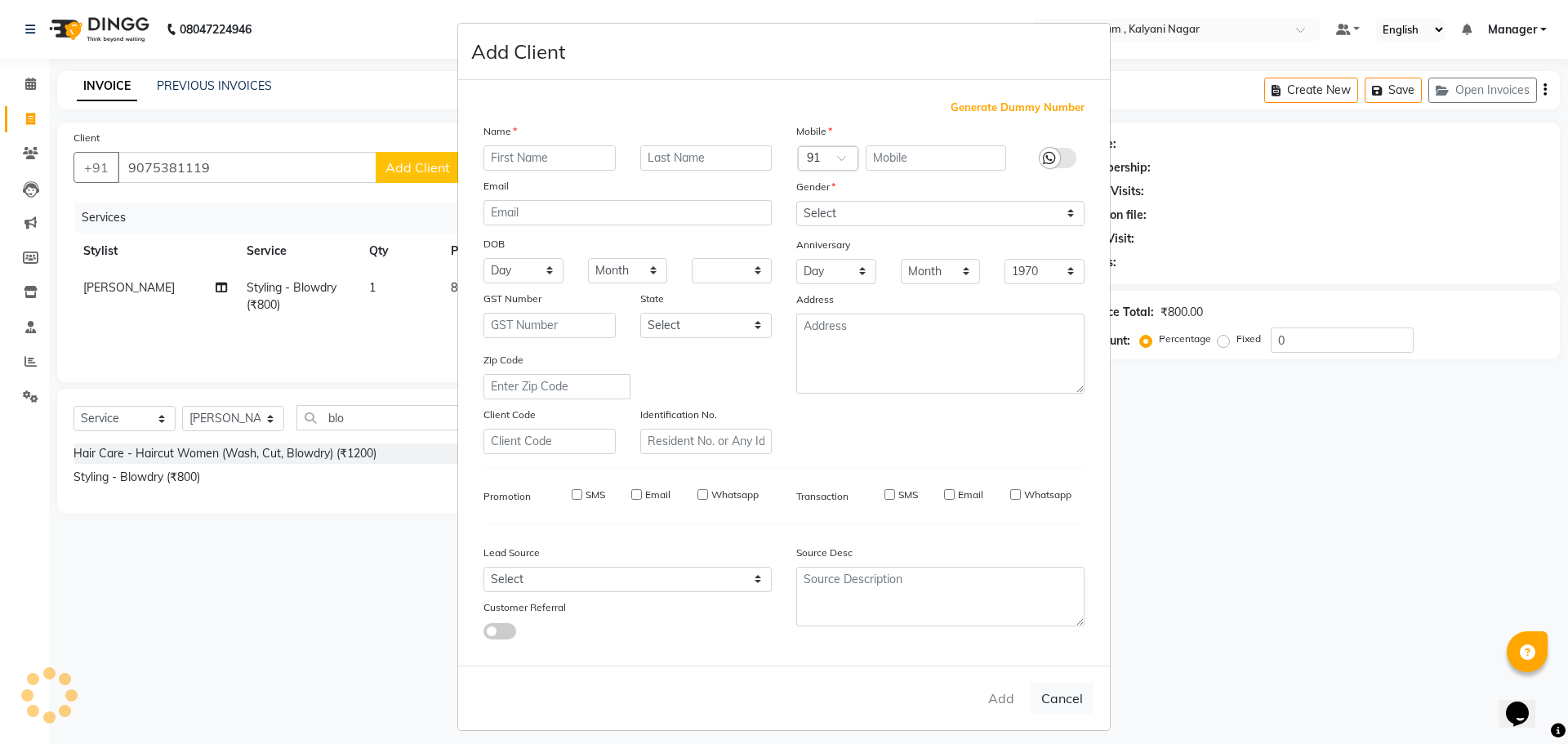
checkbox input "false"
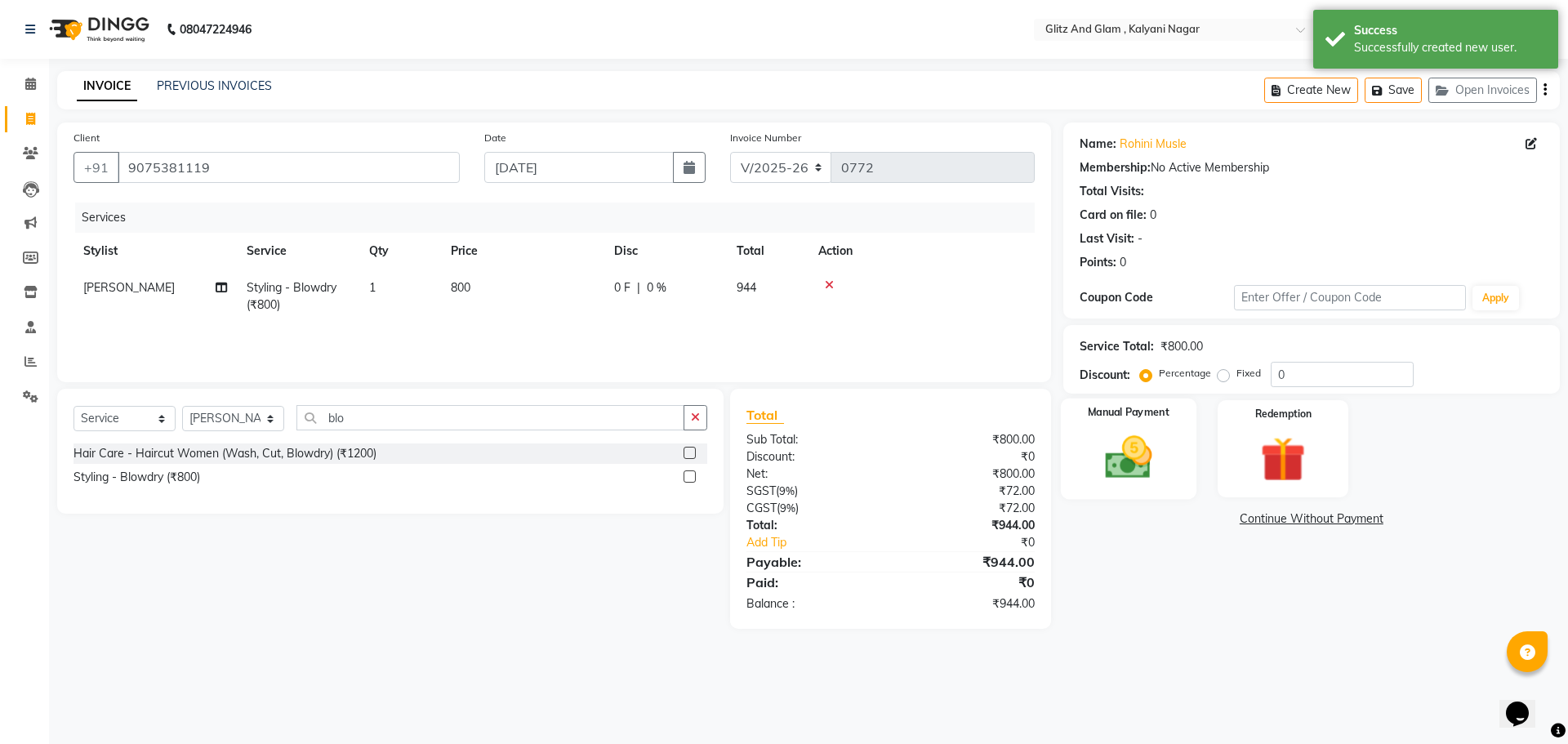
click at [1149, 434] on img at bounding box center [1128, 457] width 76 height 54
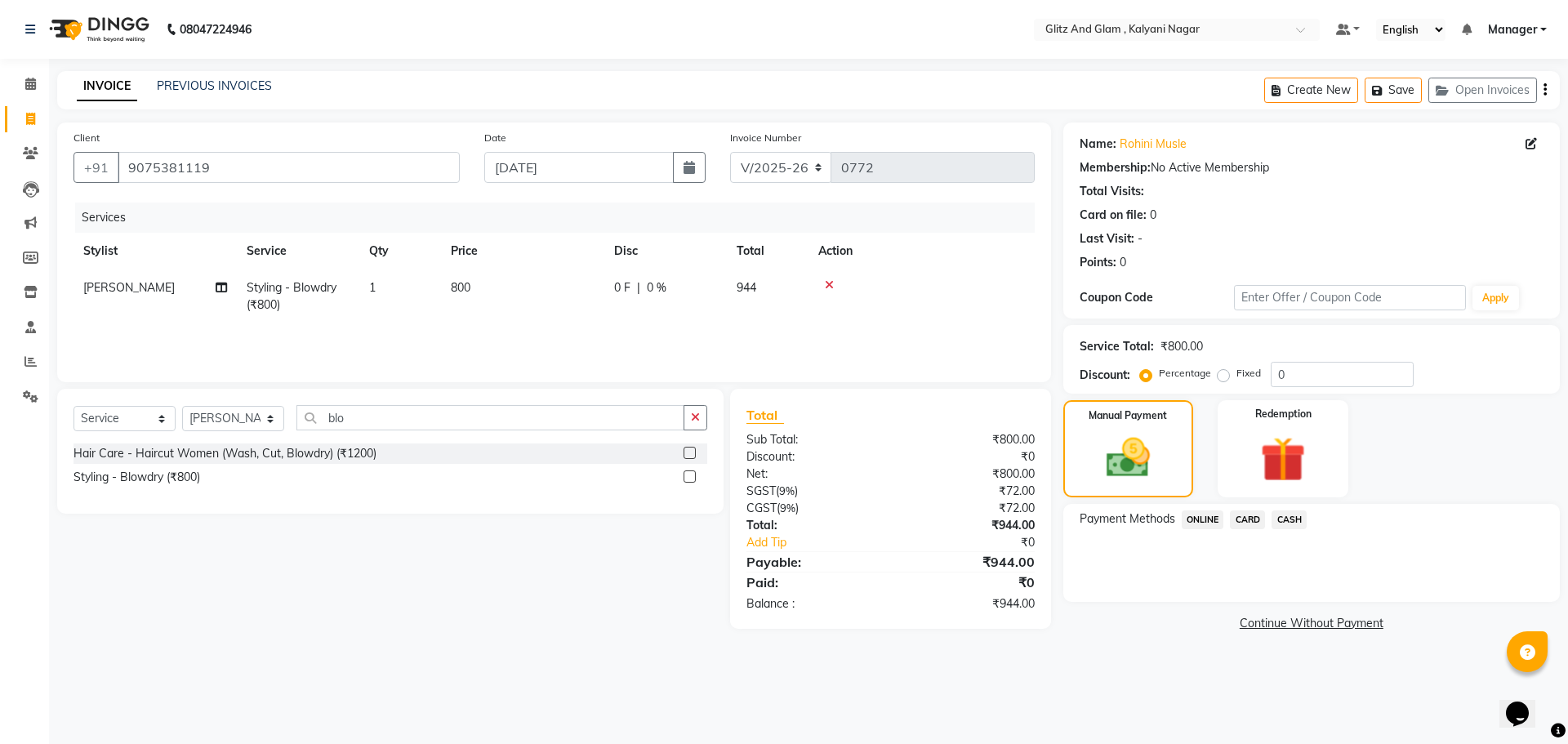
click at [1204, 522] on span "ONLINE" at bounding box center [1202, 520] width 42 height 19
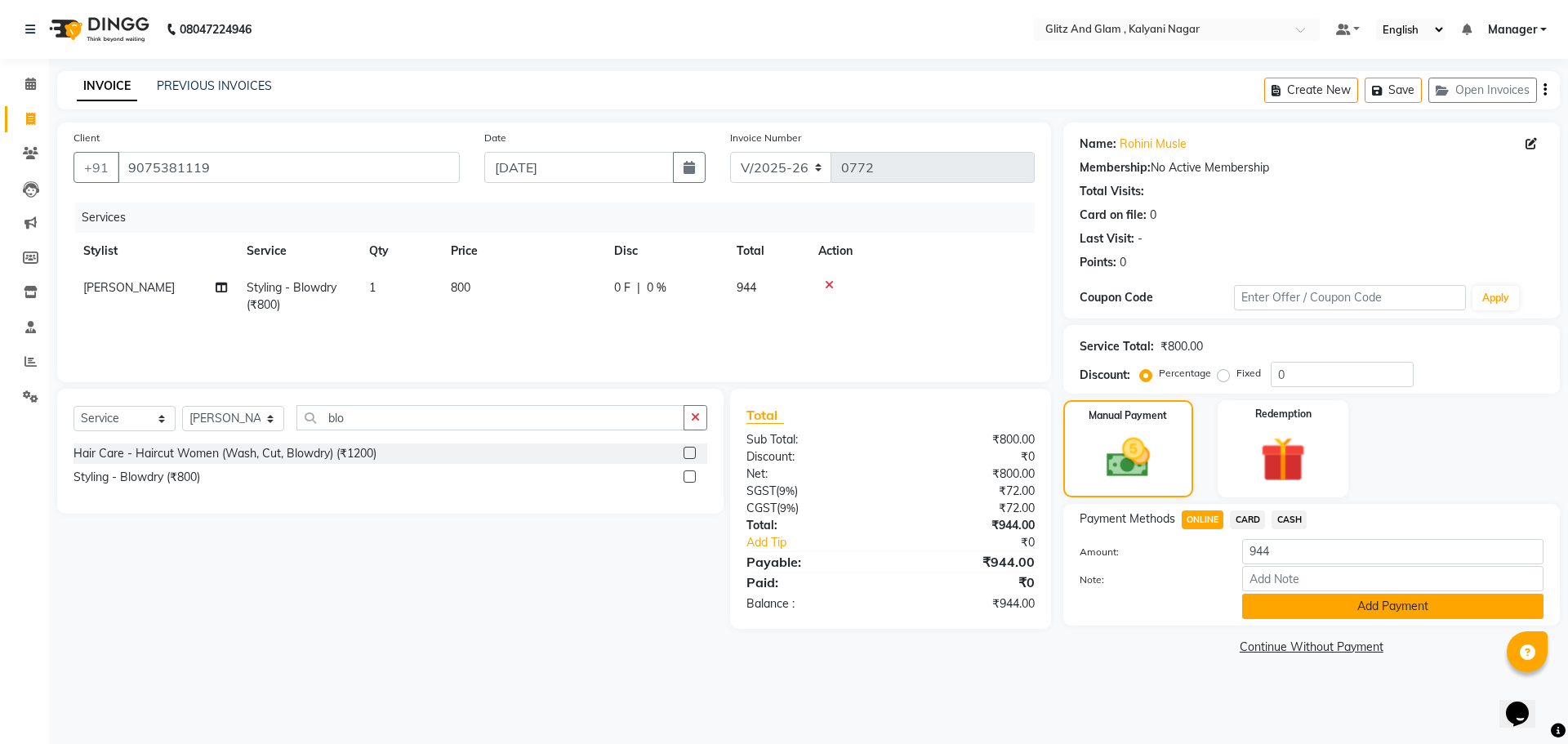
click at [1313, 596] on button "Add Payment" at bounding box center [1392, 606] width 301 height 25
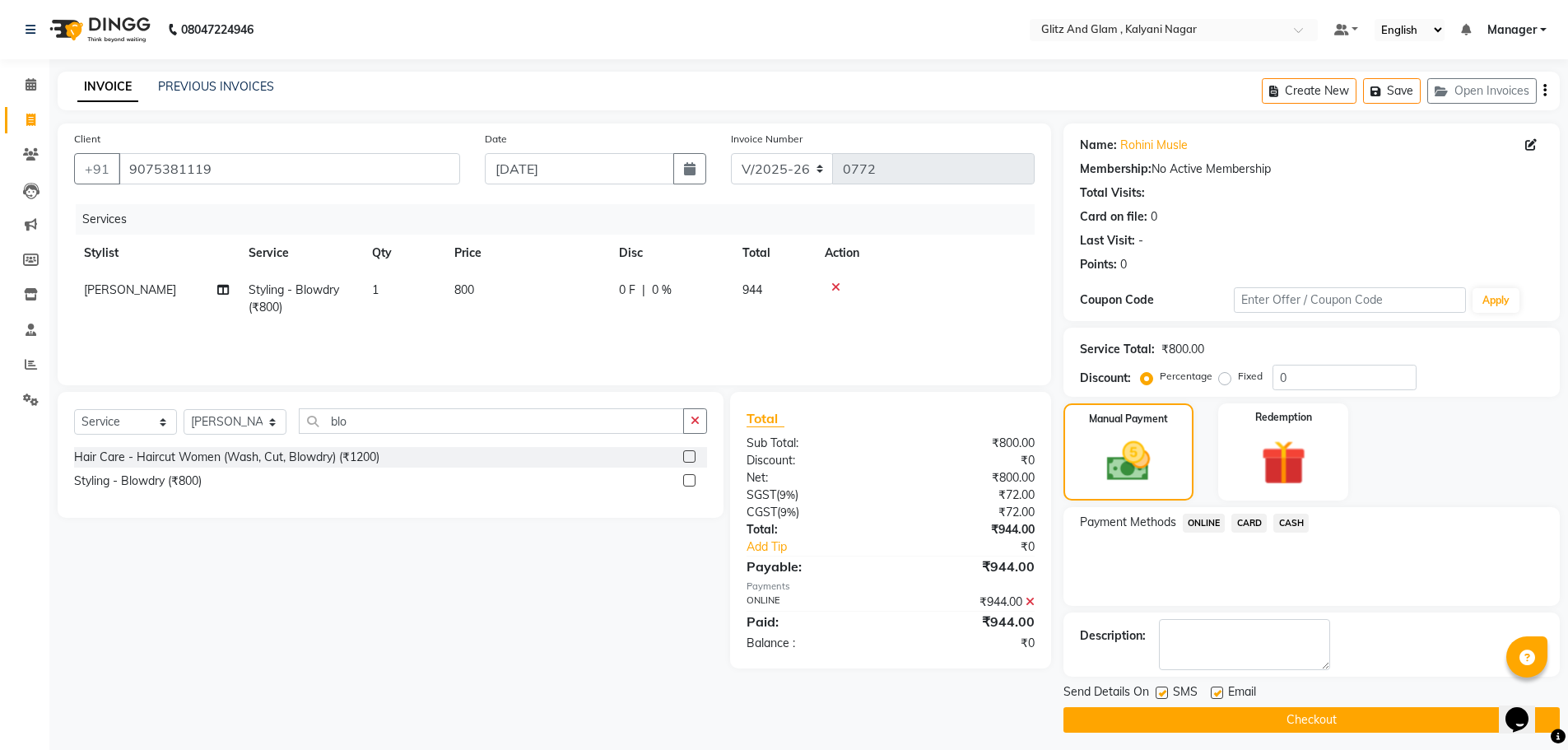
click at [1134, 709] on button "Checkout" at bounding box center [1311, 719] width 497 height 25
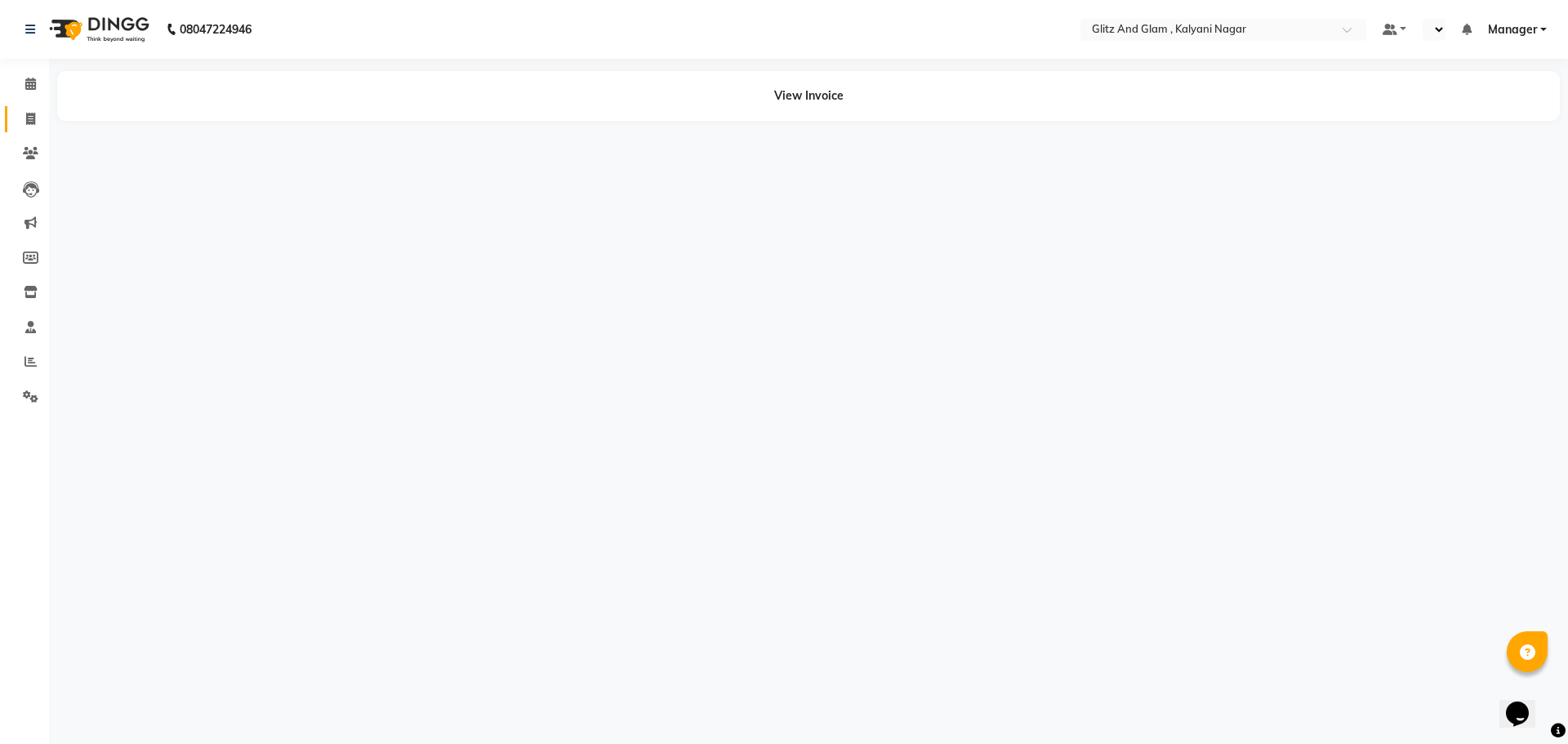
select select "en"
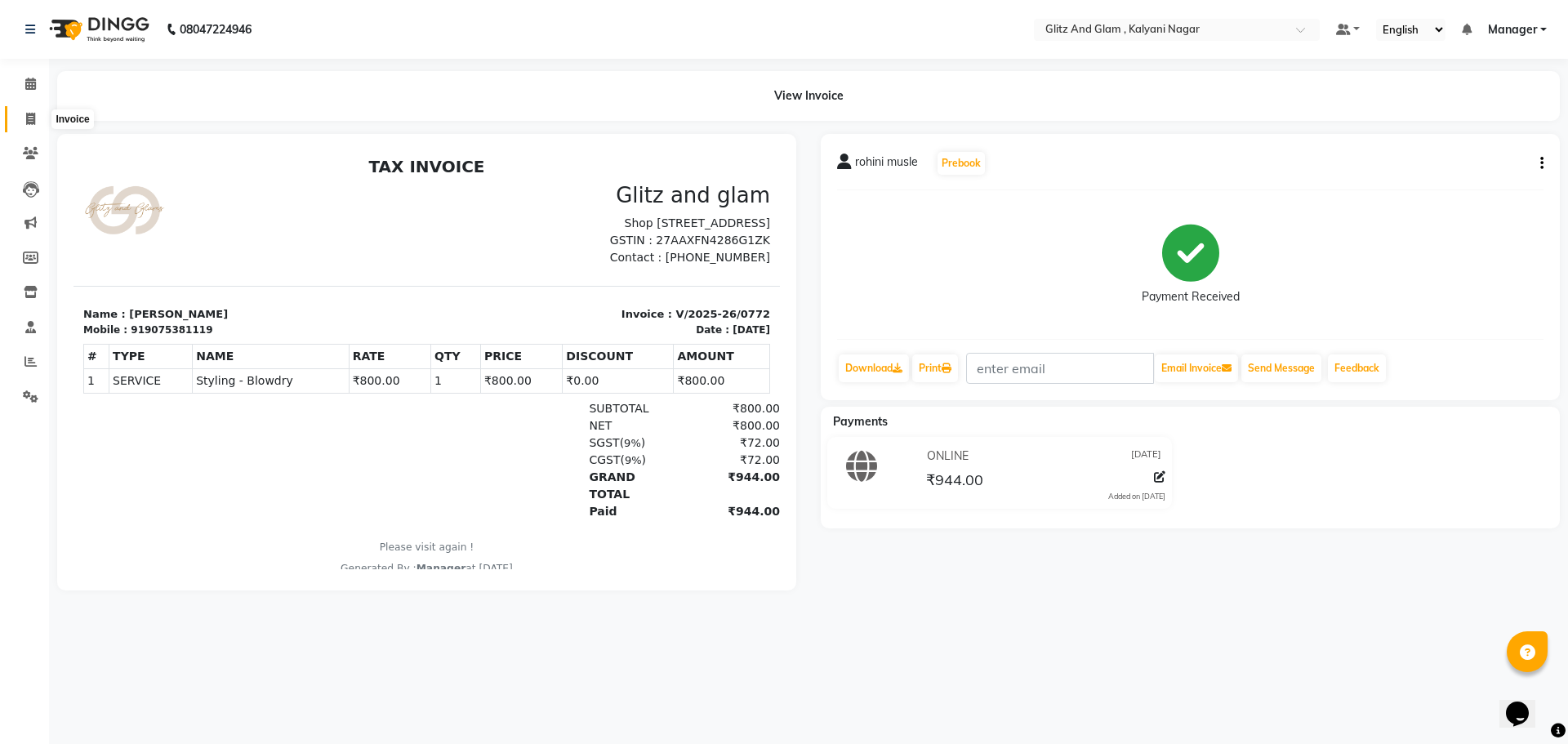
click at [31, 114] on icon at bounding box center [31, 119] width 9 height 12
select select "7347"
select select "service"
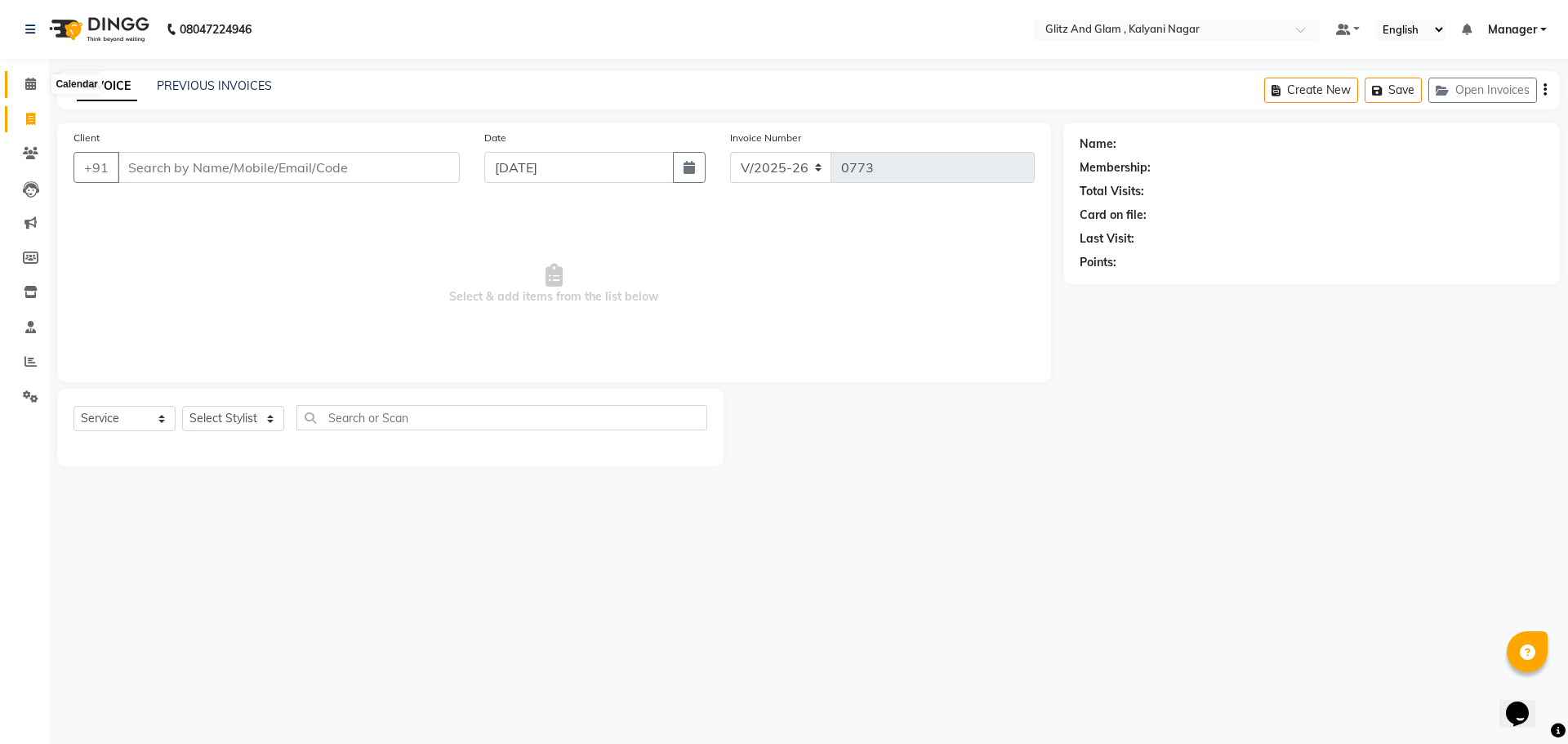
click at [30, 80] on icon at bounding box center [30, 83] width 10 height 12
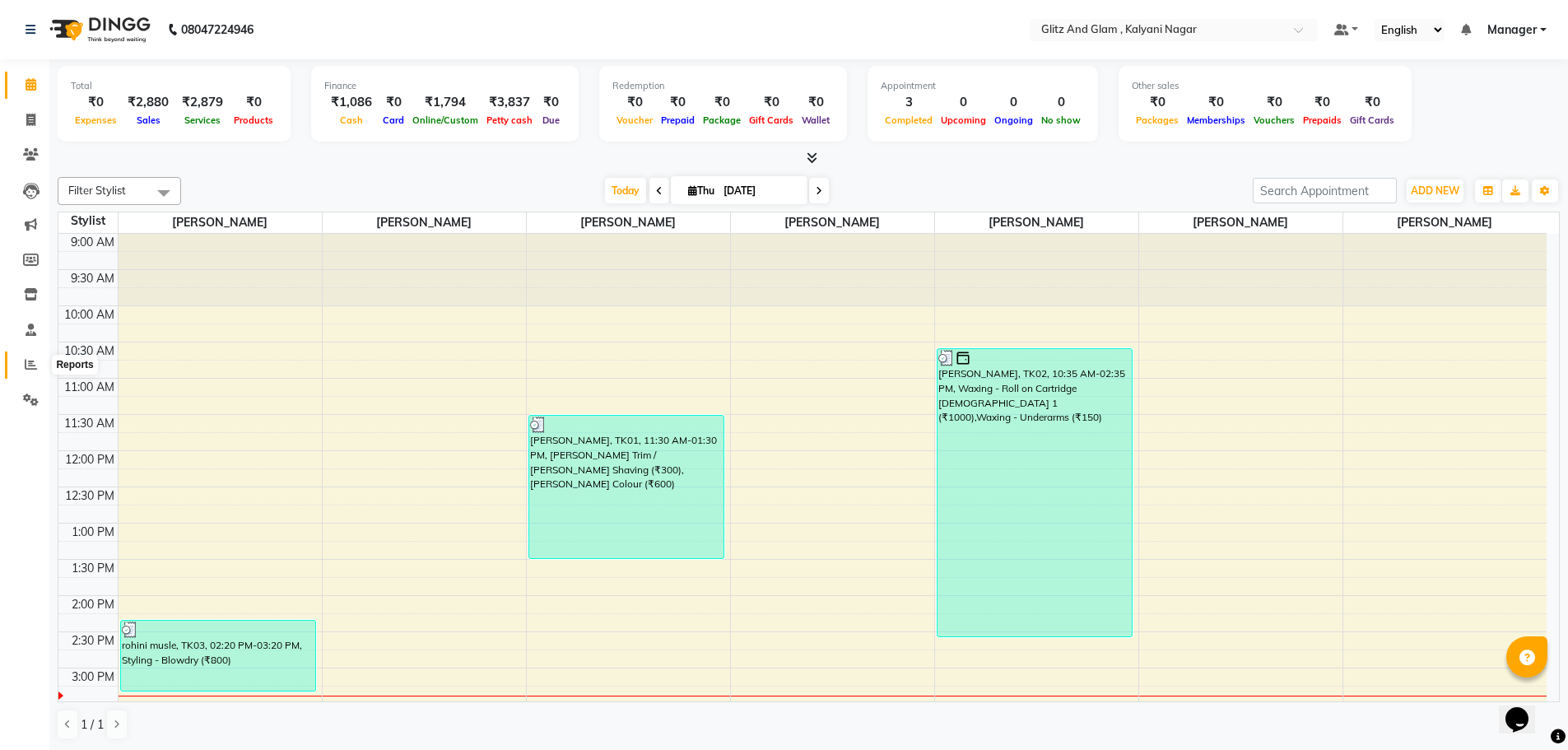
click at [29, 365] on icon at bounding box center [30, 364] width 12 height 12
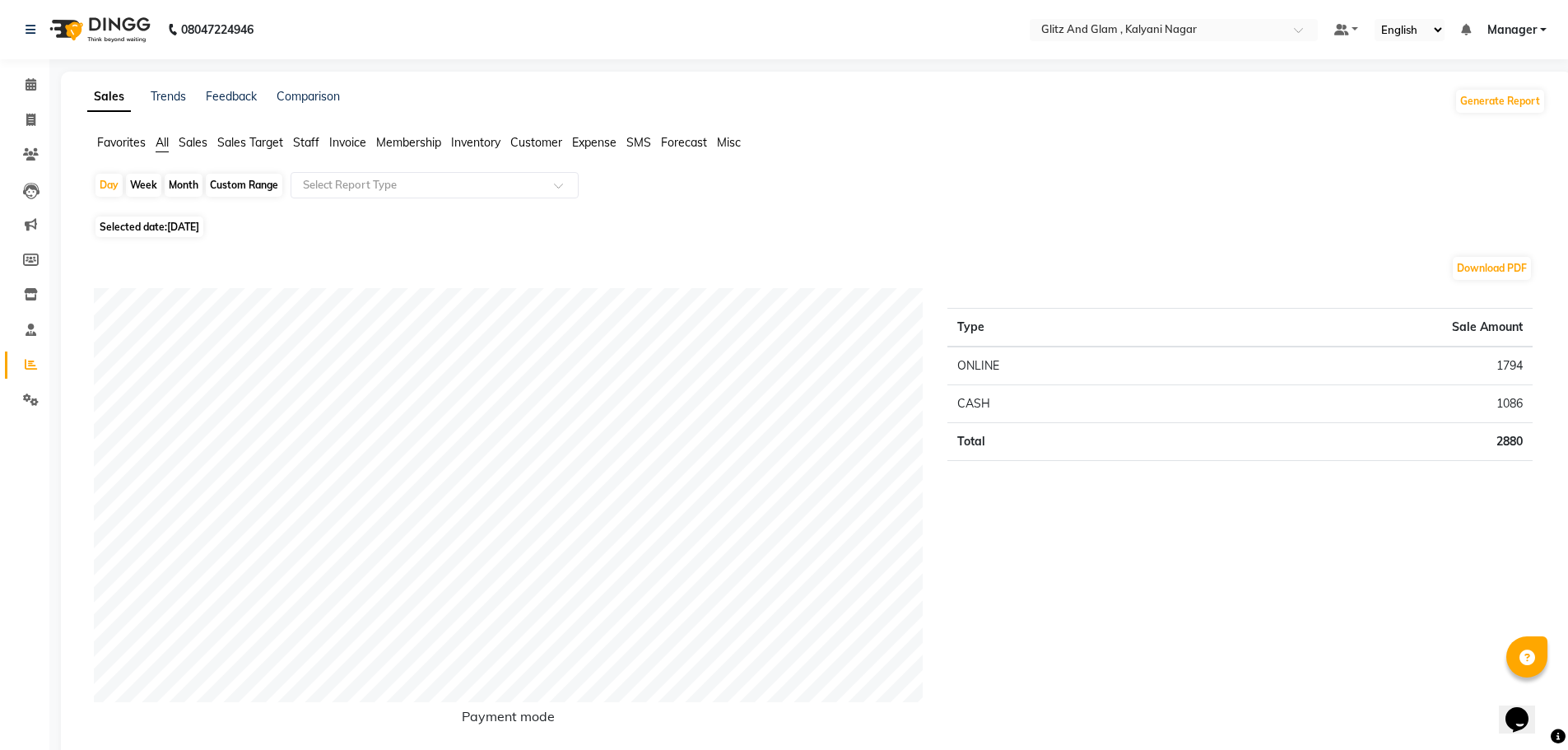
click at [186, 179] on div "Month" at bounding box center [184, 185] width 38 height 23
select select "9"
select select "2025"
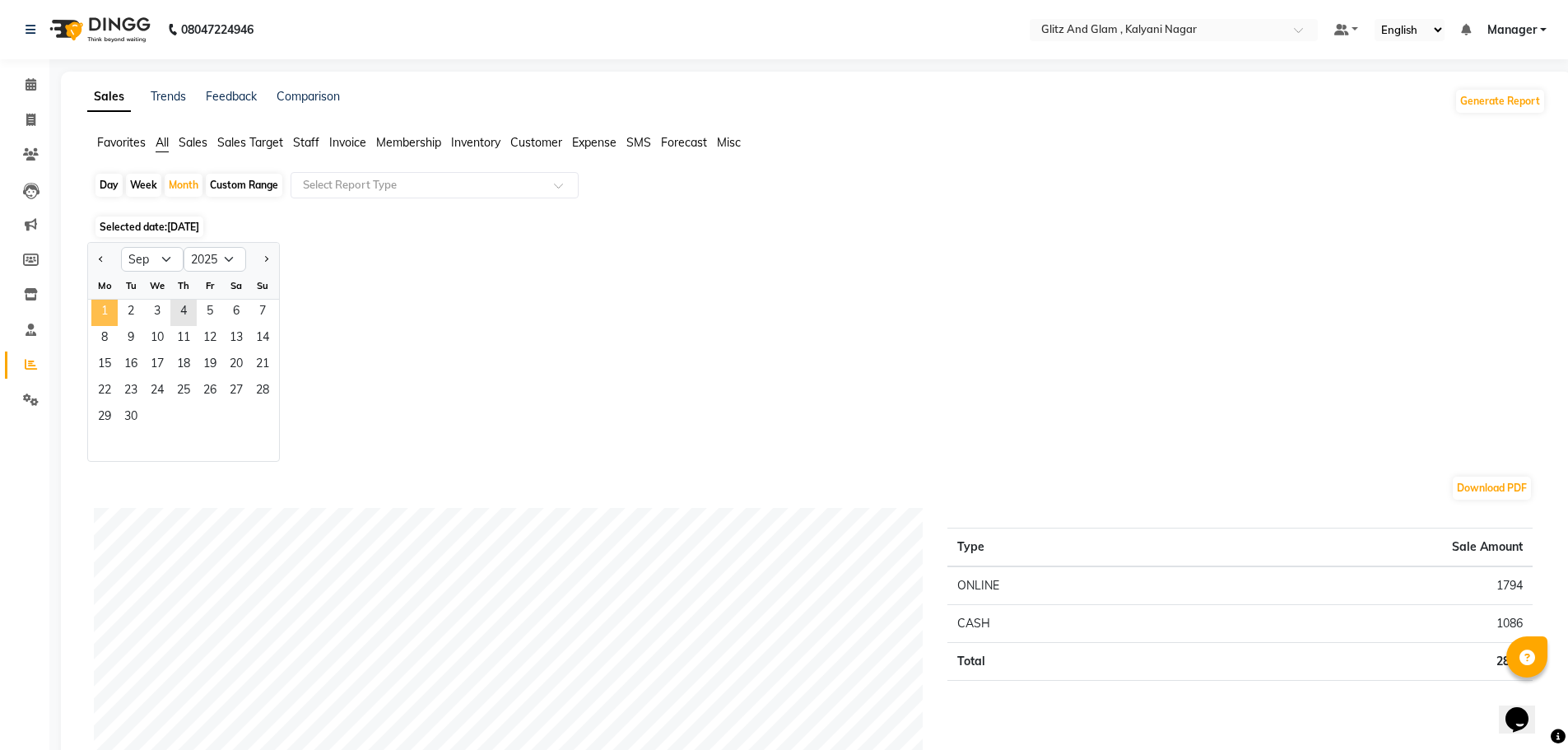
click at [106, 311] on span "1" at bounding box center [105, 313] width 26 height 26
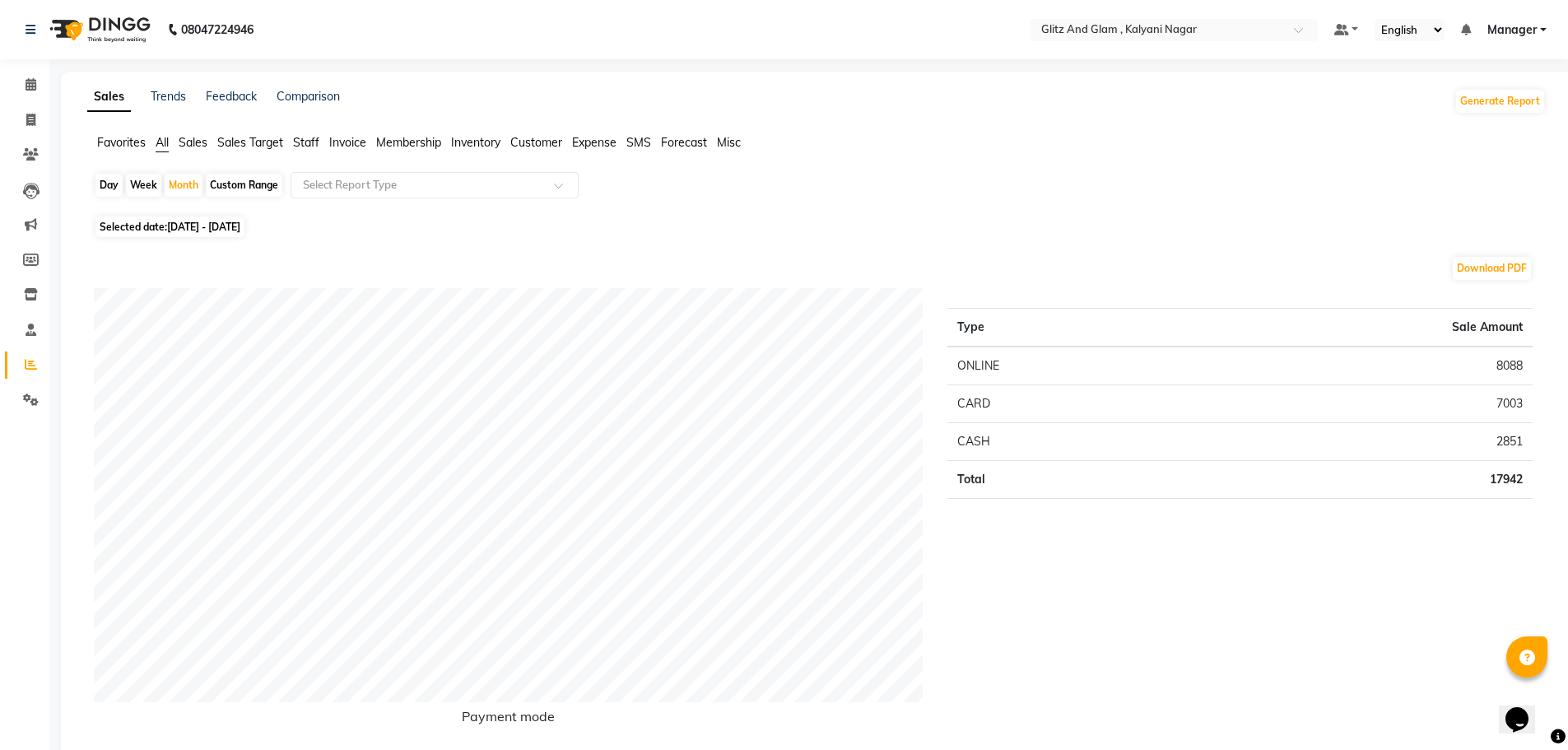
click at [96, 184] on div "Day" at bounding box center [108, 185] width 27 height 23
select select "9"
select select "2025"
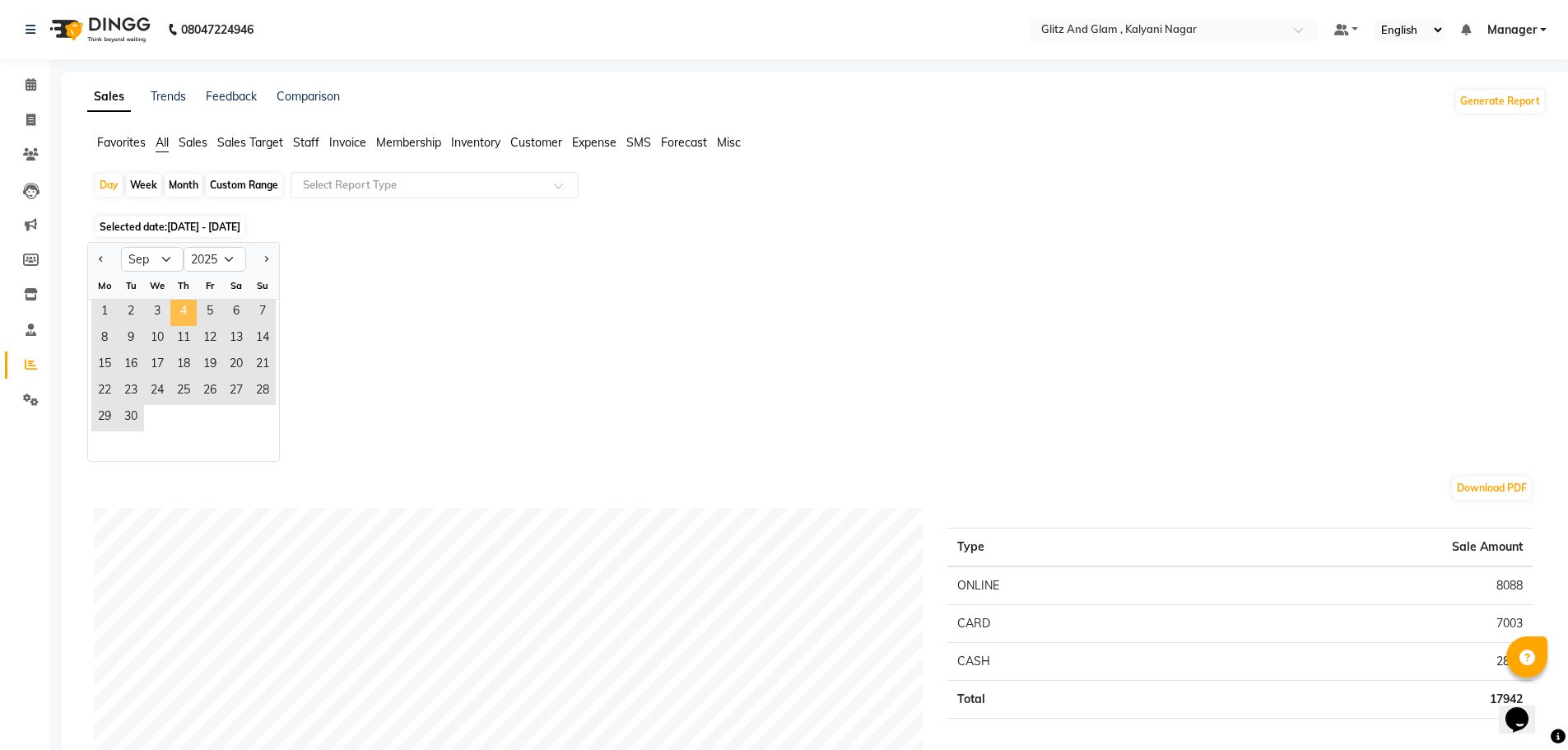
click at [190, 306] on span "4" at bounding box center [184, 313] width 26 height 26
